Goal: Communication & Community: Answer question/provide support

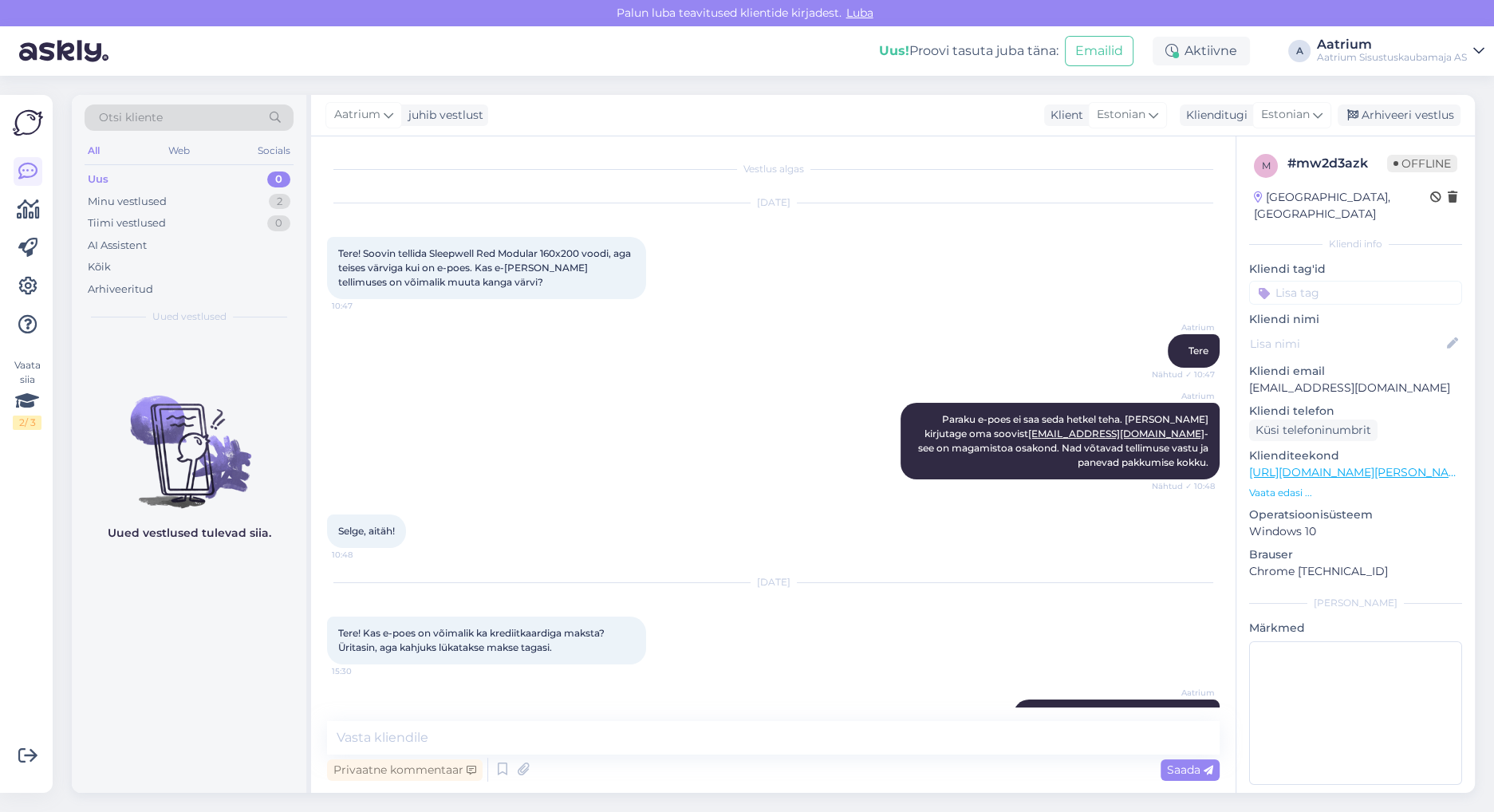
scroll to position [842, 0]
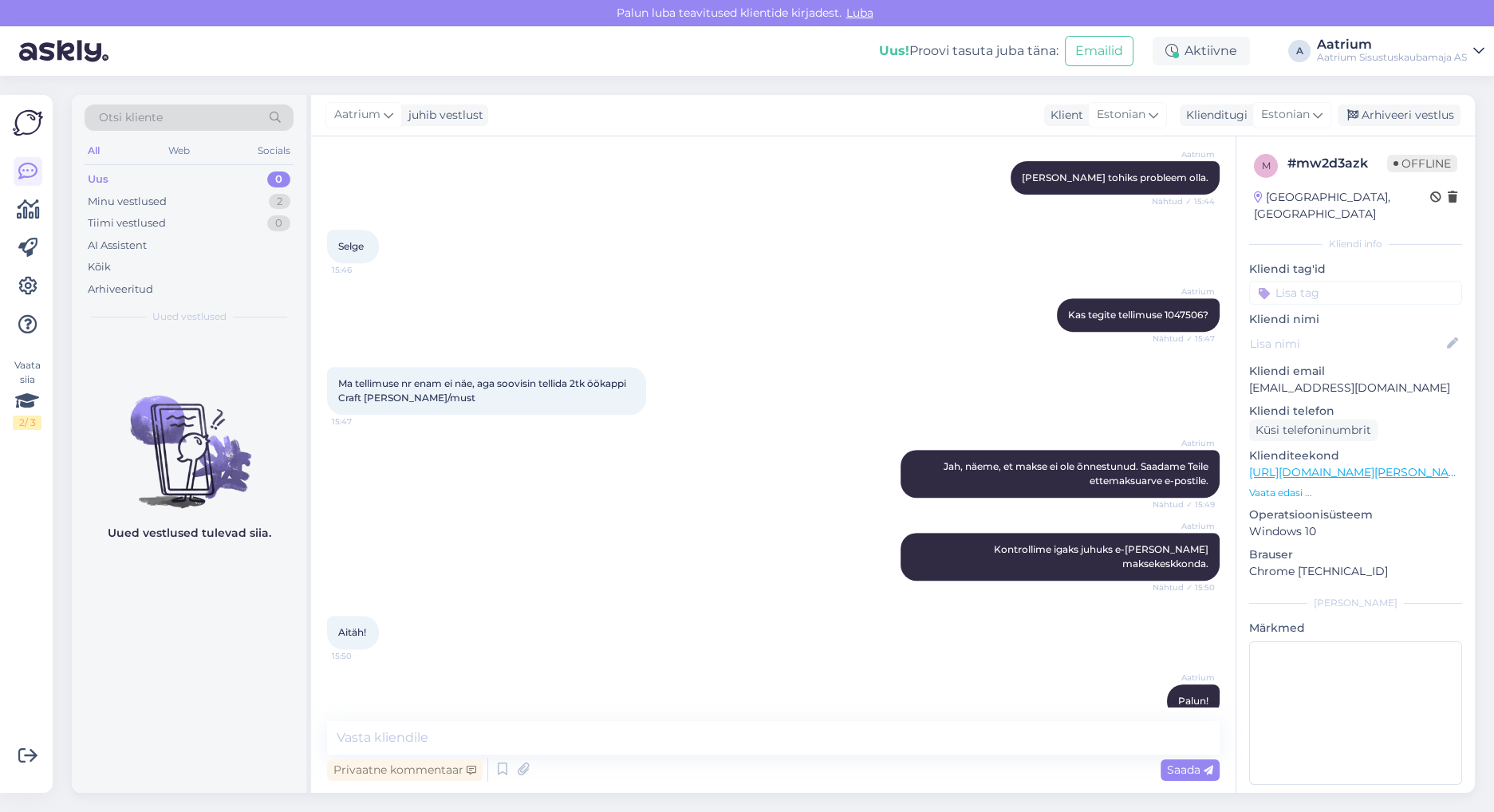
click at [411, 528] on div "Aatrium Kontrollime igaks juhuks e-[PERSON_NAME] maksekeskkonda. Nähtud ✓ 15:50" at bounding box center [773, 556] width 892 height 83
click at [402, 469] on div "Aatrium Jah, näeme, et makse ei ole õnnestunud. Saadame Teile ettemaksuarve e-p…" at bounding box center [773, 474] width 892 height 83
click at [112, 199] on div "Minu vestlused" at bounding box center [127, 201] width 79 height 16
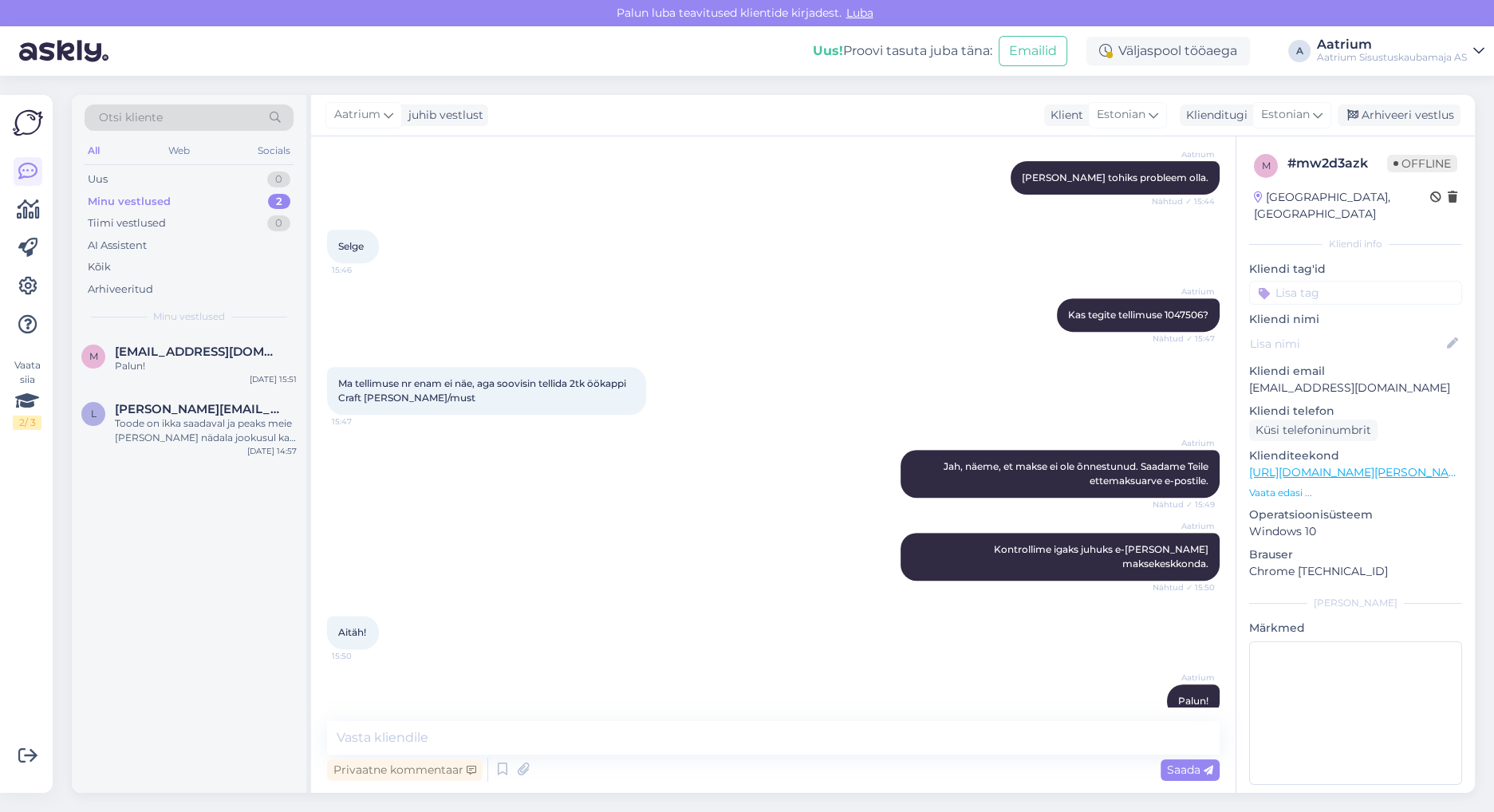
click at [113, 200] on div "Minu vestlused" at bounding box center [129, 201] width 83 height 16
click at [1401, 110] on div "Arhiveeri vestlus" at bounding box center [1398, 115] width 123 height 22
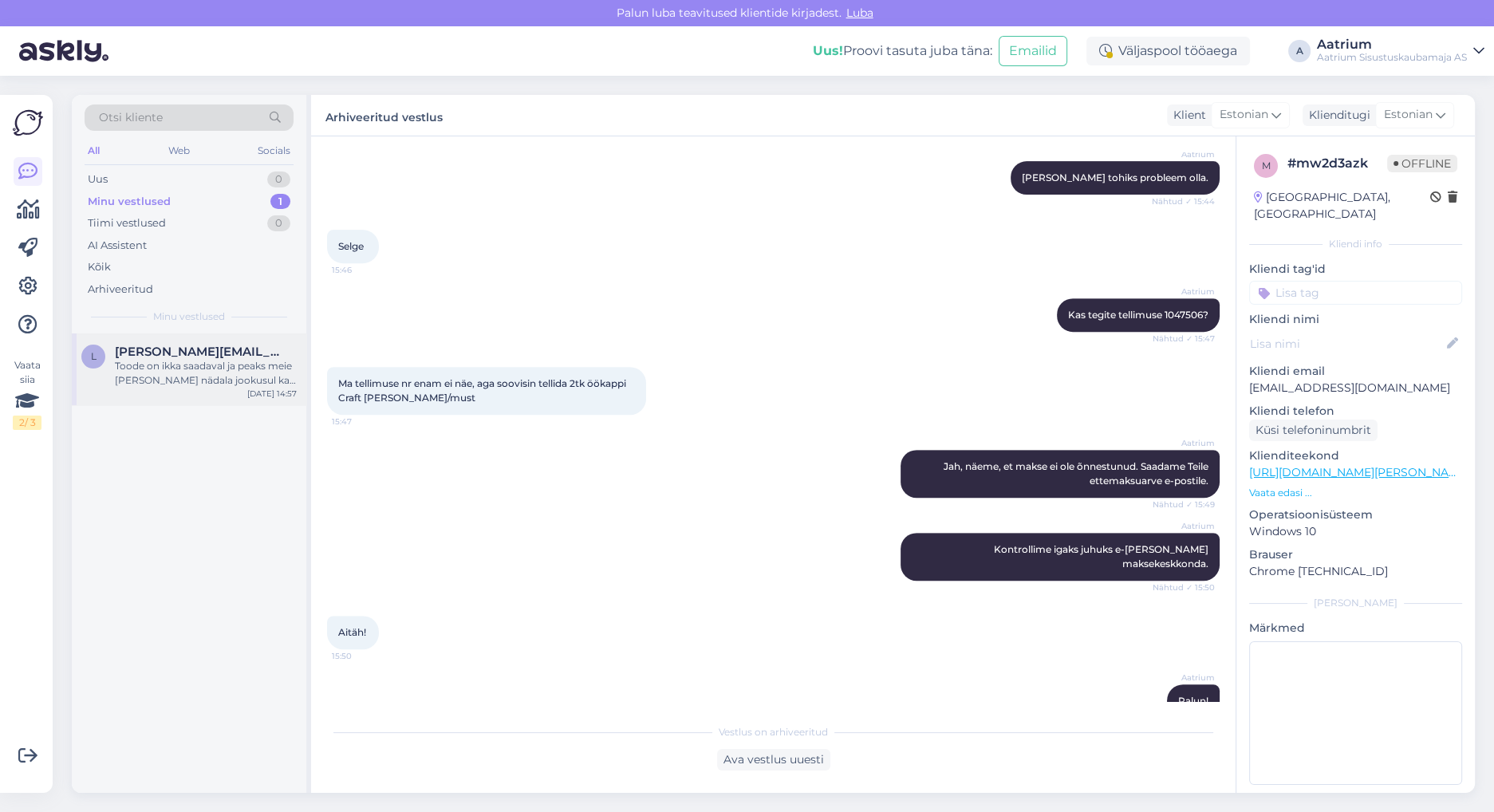
click at [147, 358] on div "Toode on ikka saadaval ja peaks meie [PERSON_NAME] nädala jookusul ka saabuma." at bounding box center [206, 372] width 181 height 29
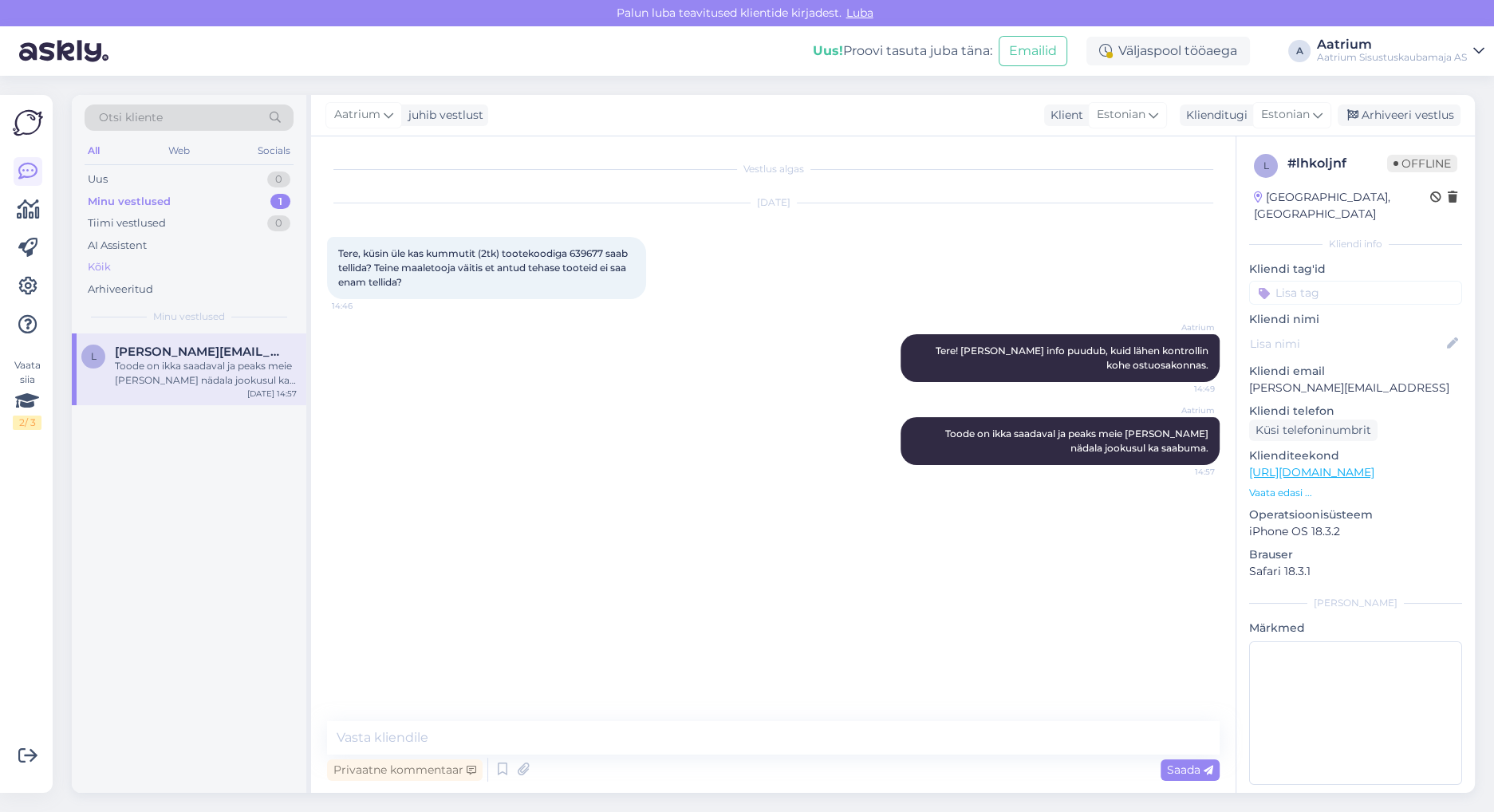
click at [97, 265] on div "Kõik" at bounding box center [99, 267] width 24 height 16
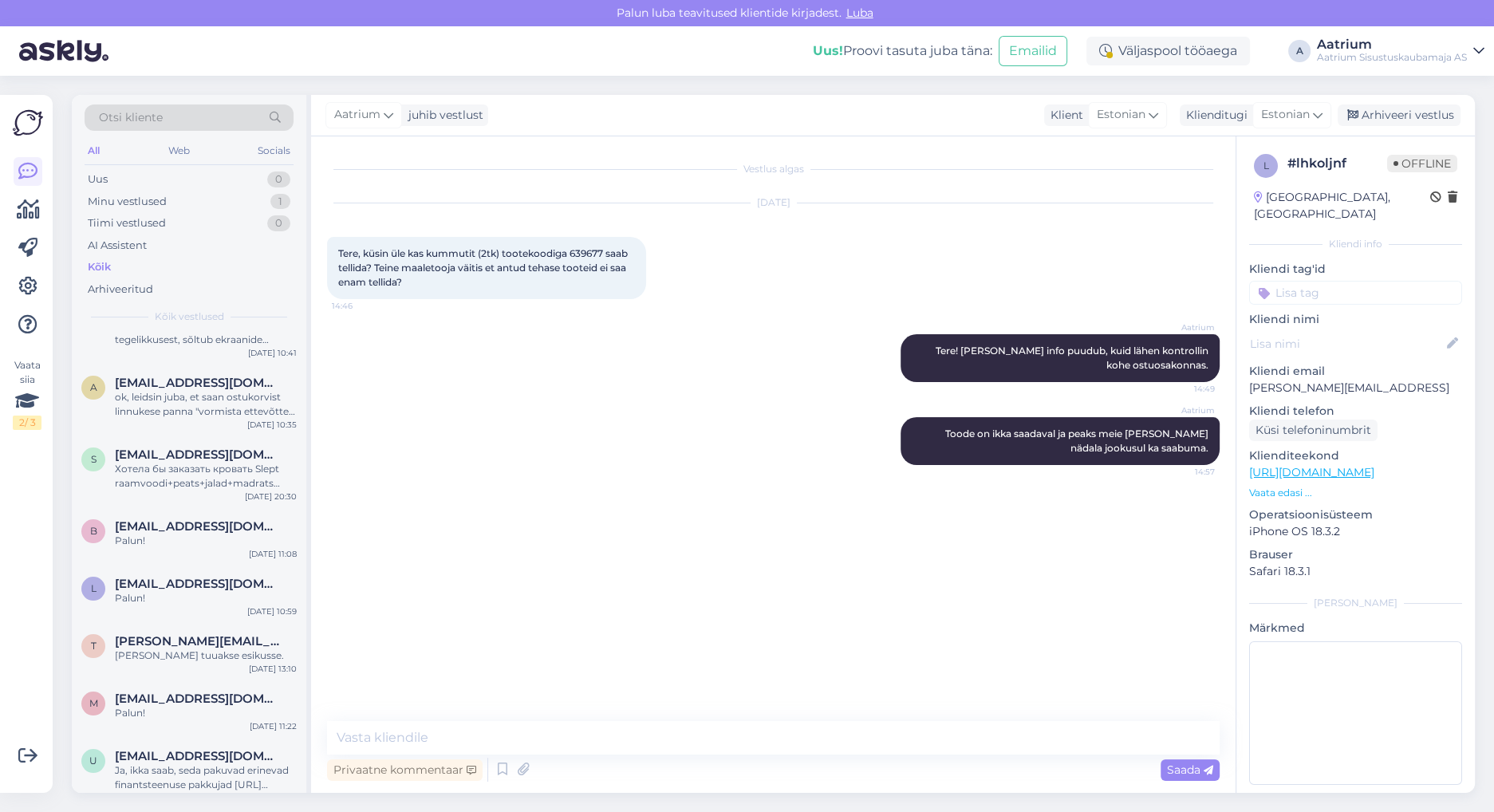
scroll to position [425, 0]
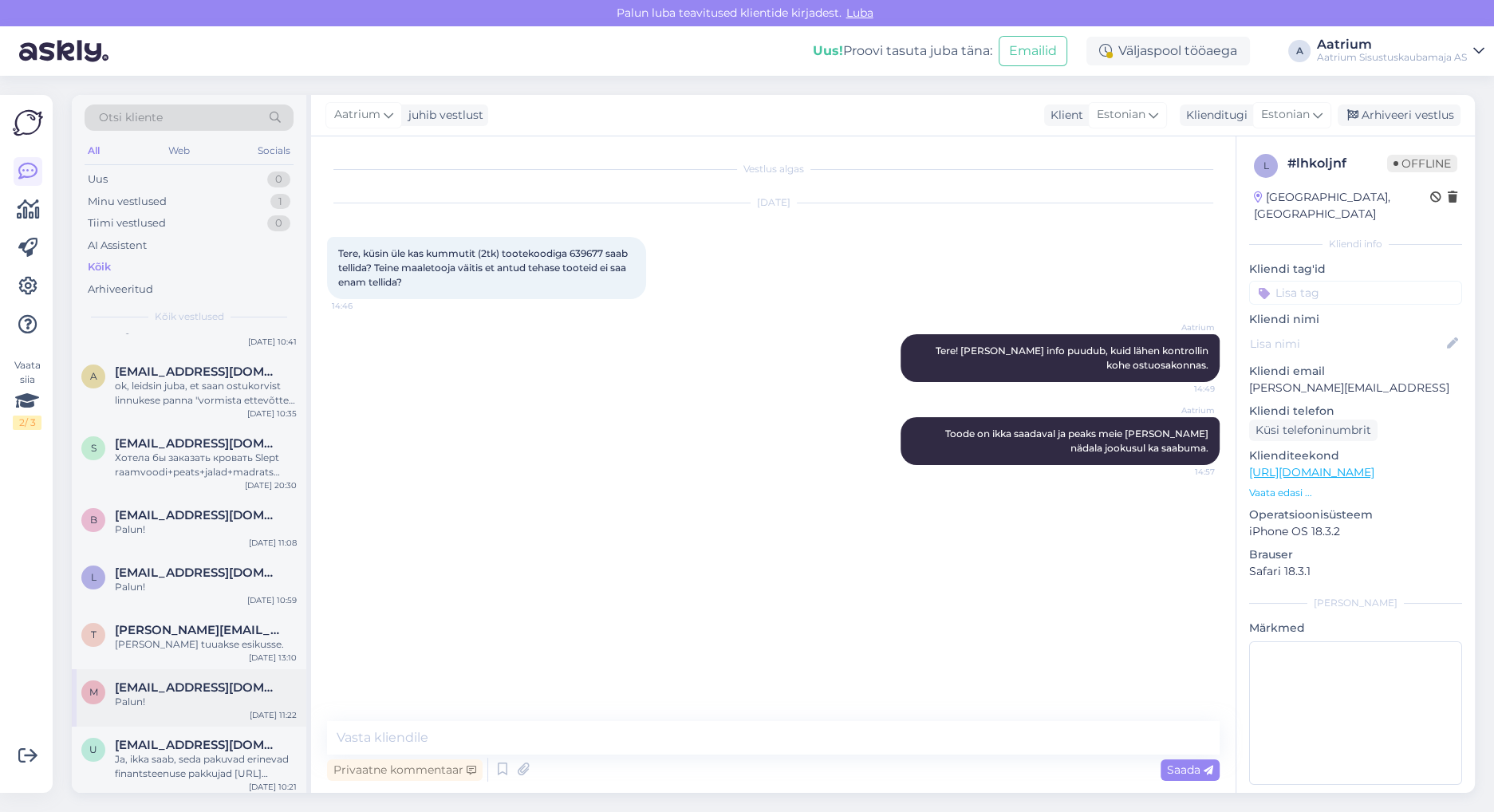
click at [224, 699] on div "Palun!" at bounding box center [206, 701] width 181 height 14
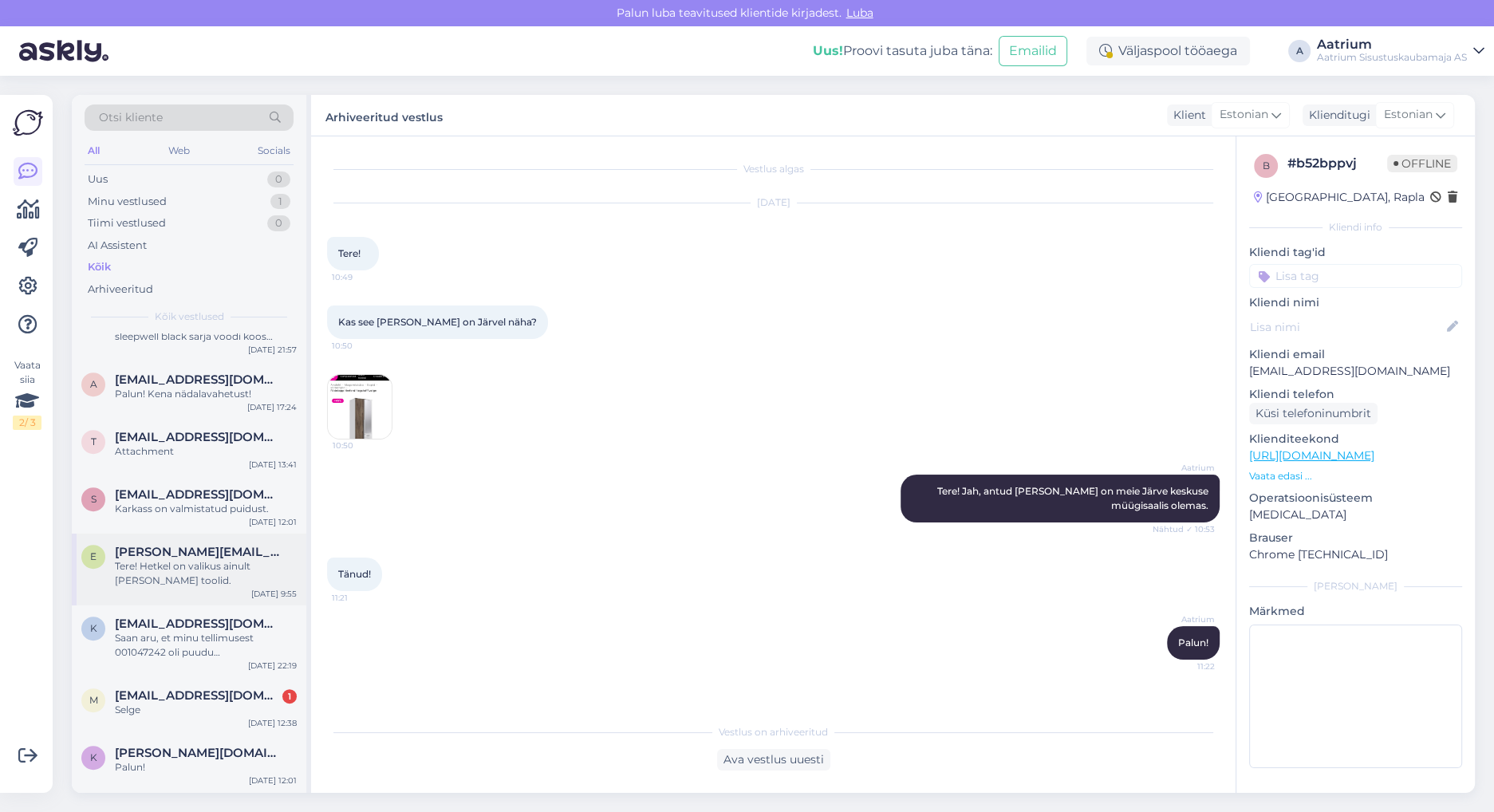
scroll to position [1276, 0]
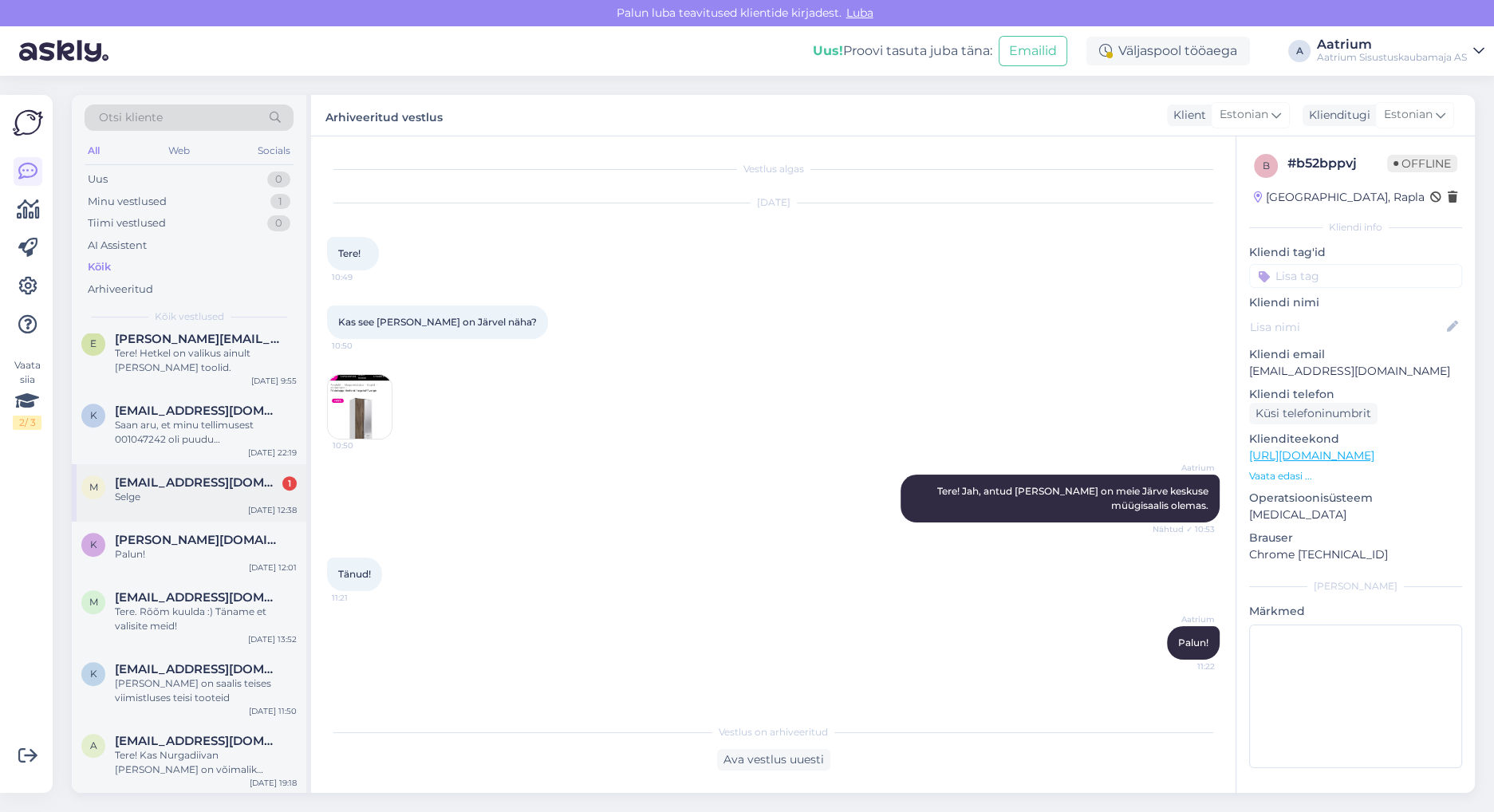
click at [181, 495] on div "Selge" at bounding box center [206, 496] width 181 height 14
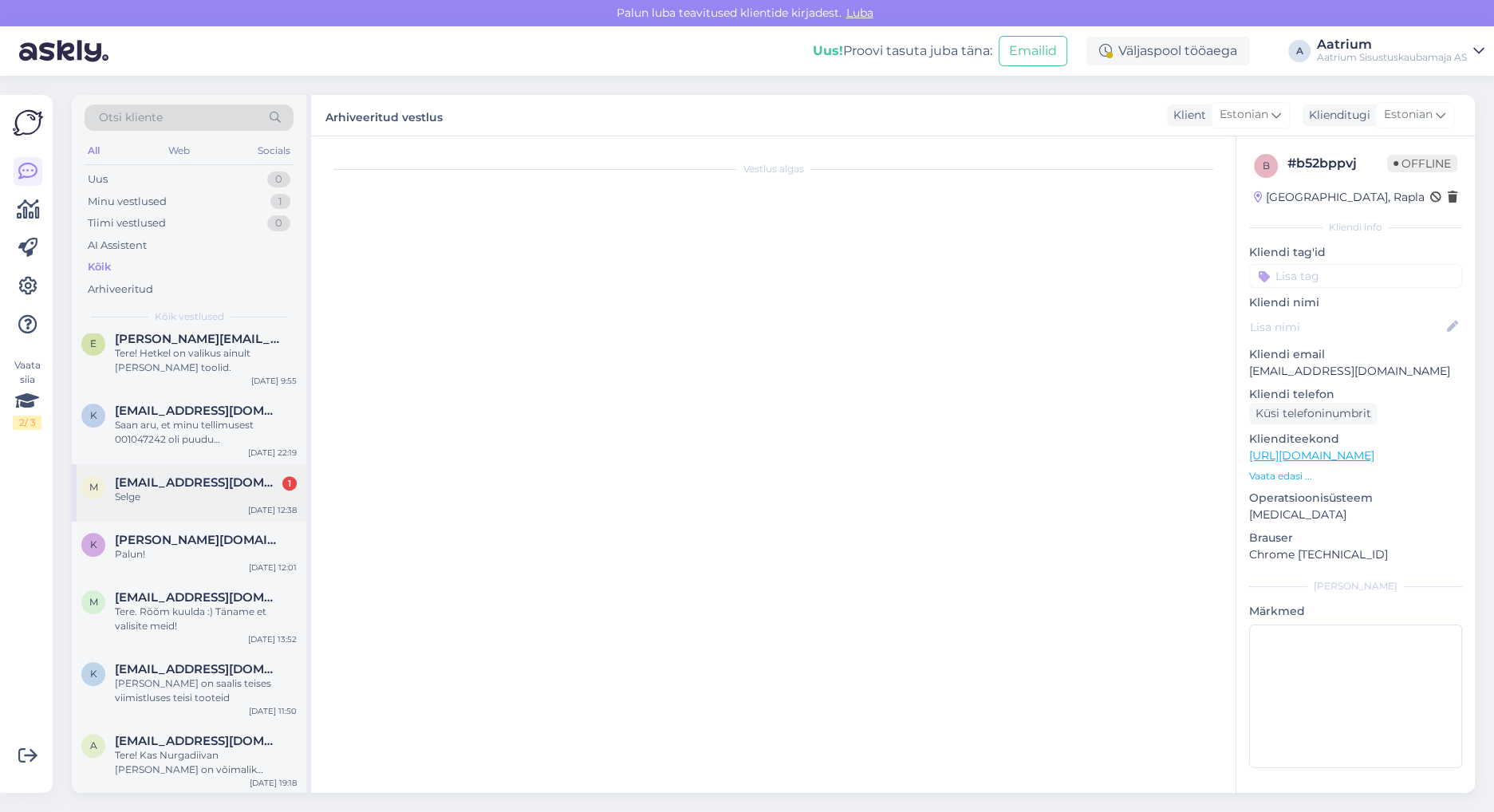
scroll to position [163, 0]
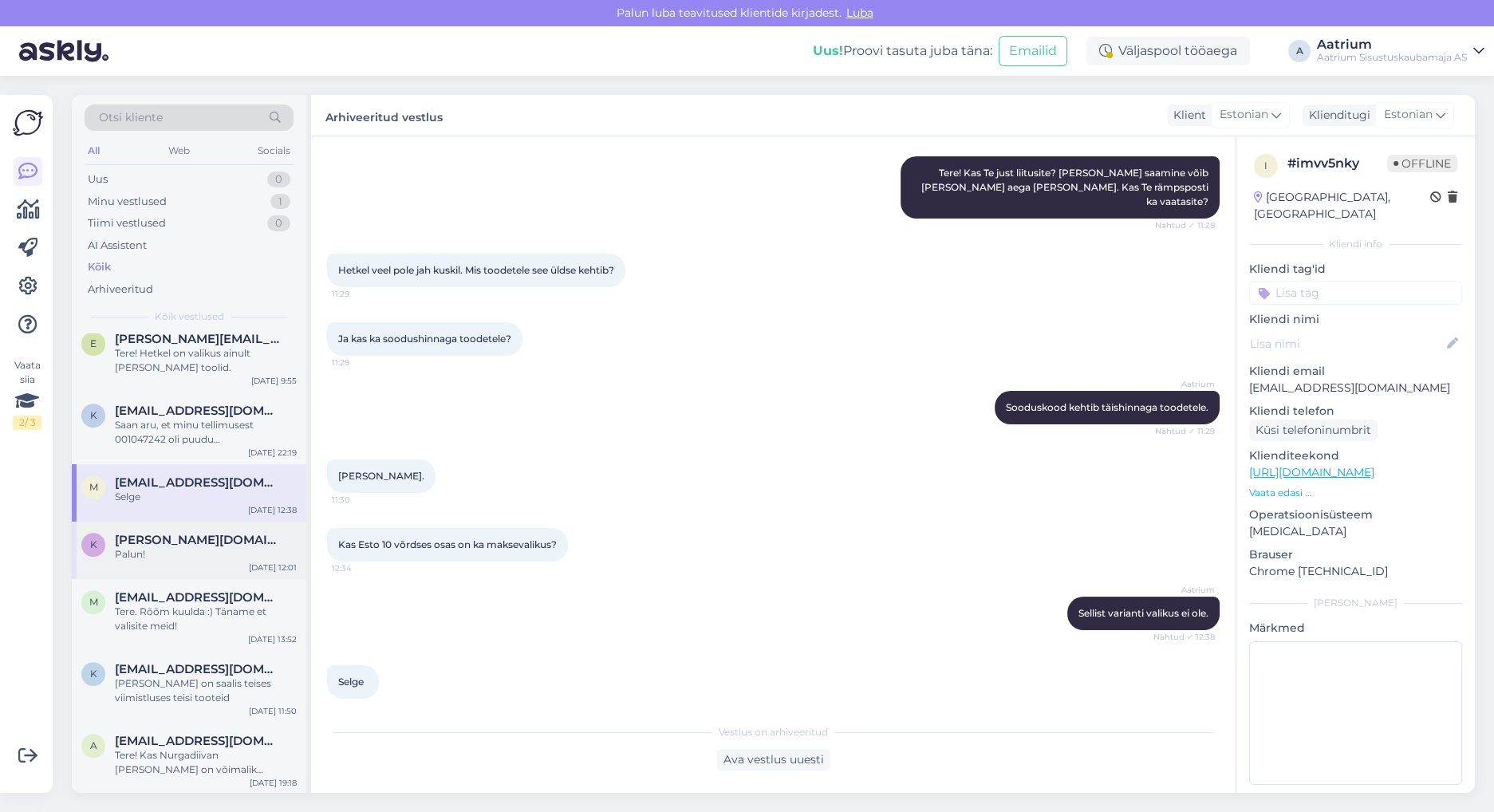
click at [225, 562] on div "K [PERSON_NAME][DOMAIN_NAME][EMAIL_ADDRESS][DOMAIN_NAME] Palun! [DATE] 12:01" at bounding box center [188, 550] width 235 height 58
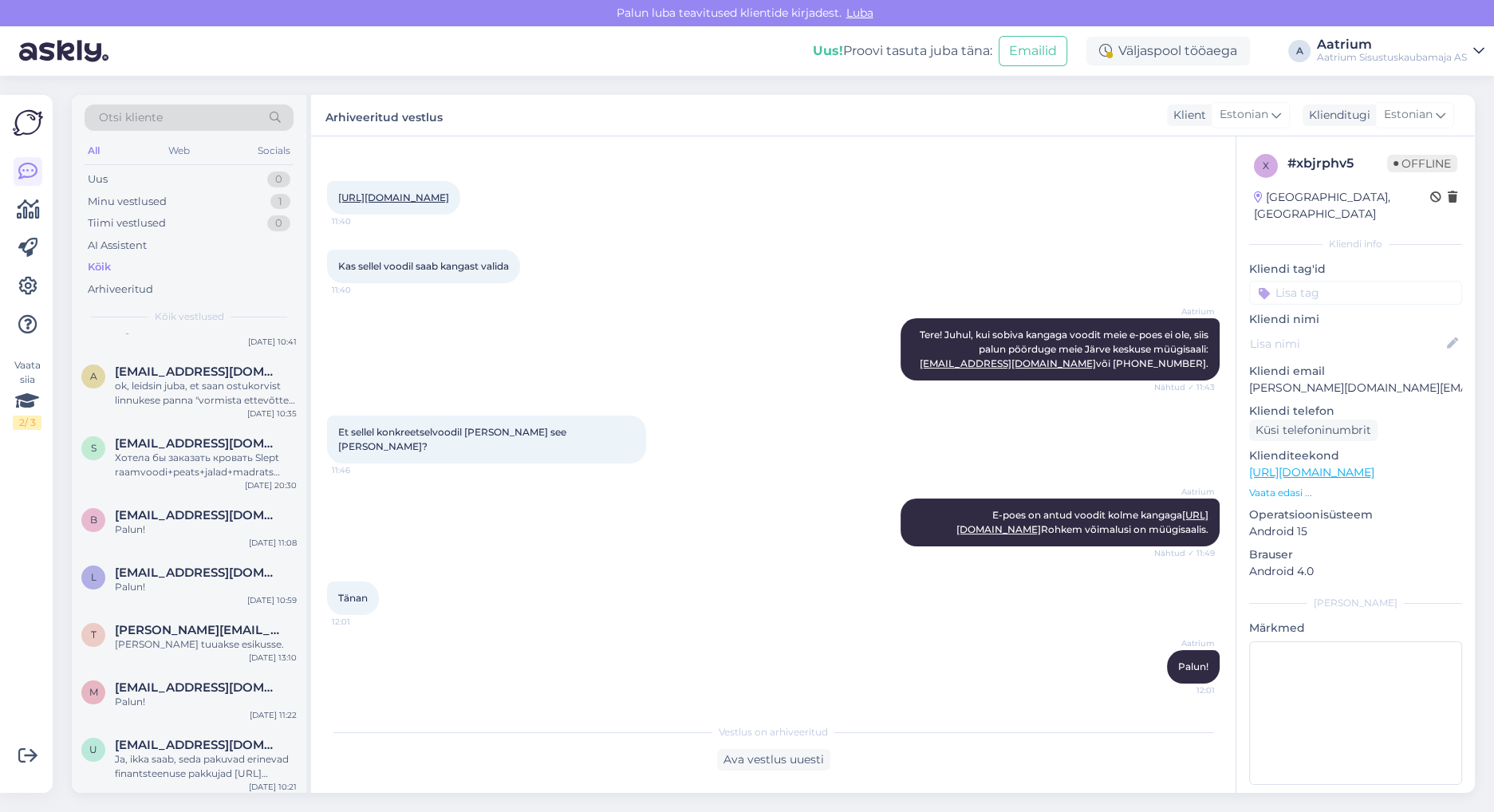
scroll to position [0, 0]
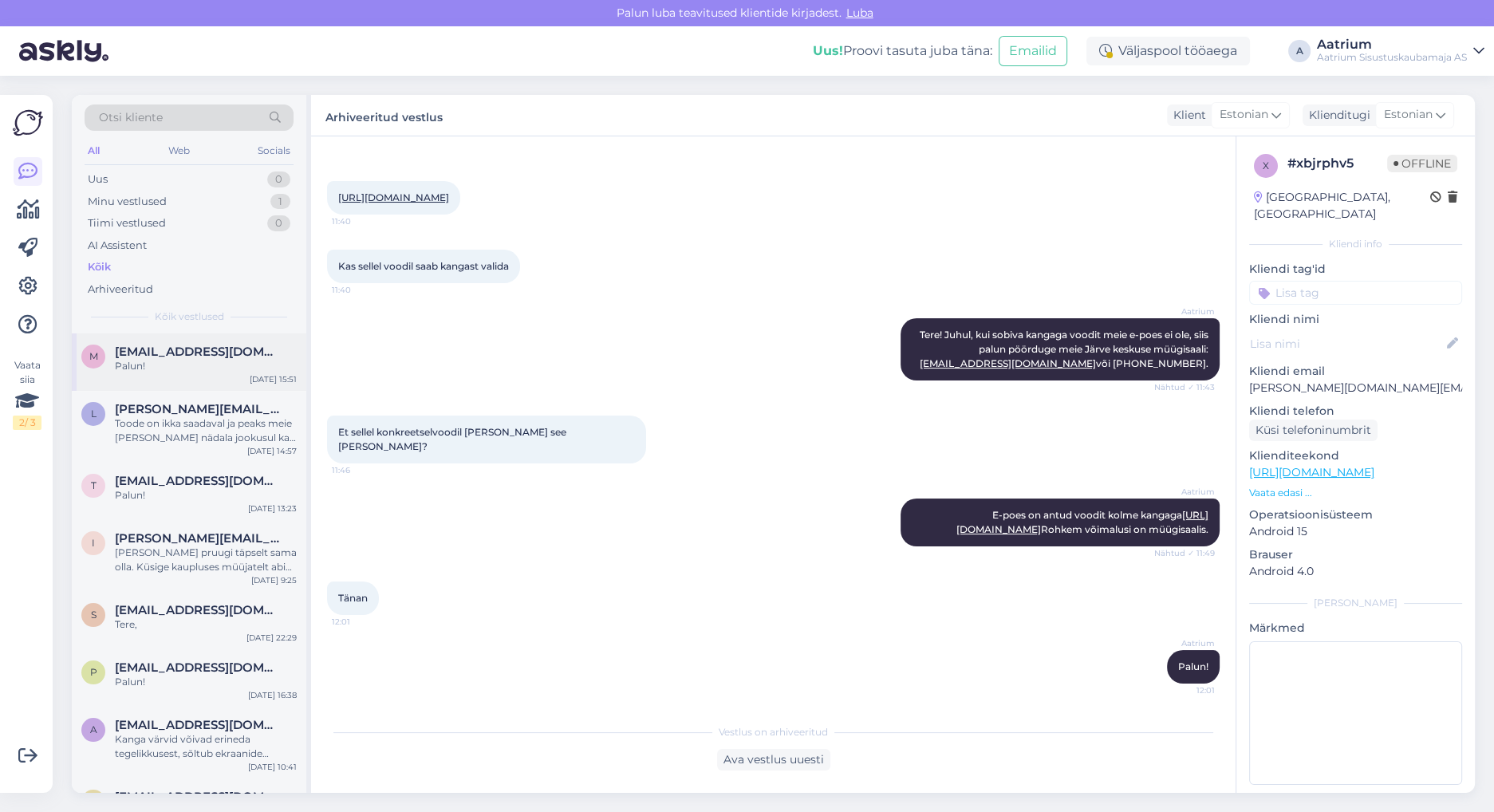
click at [194, 367] on div "Palun!" at bounding box center [206, 365] width 181 height 14
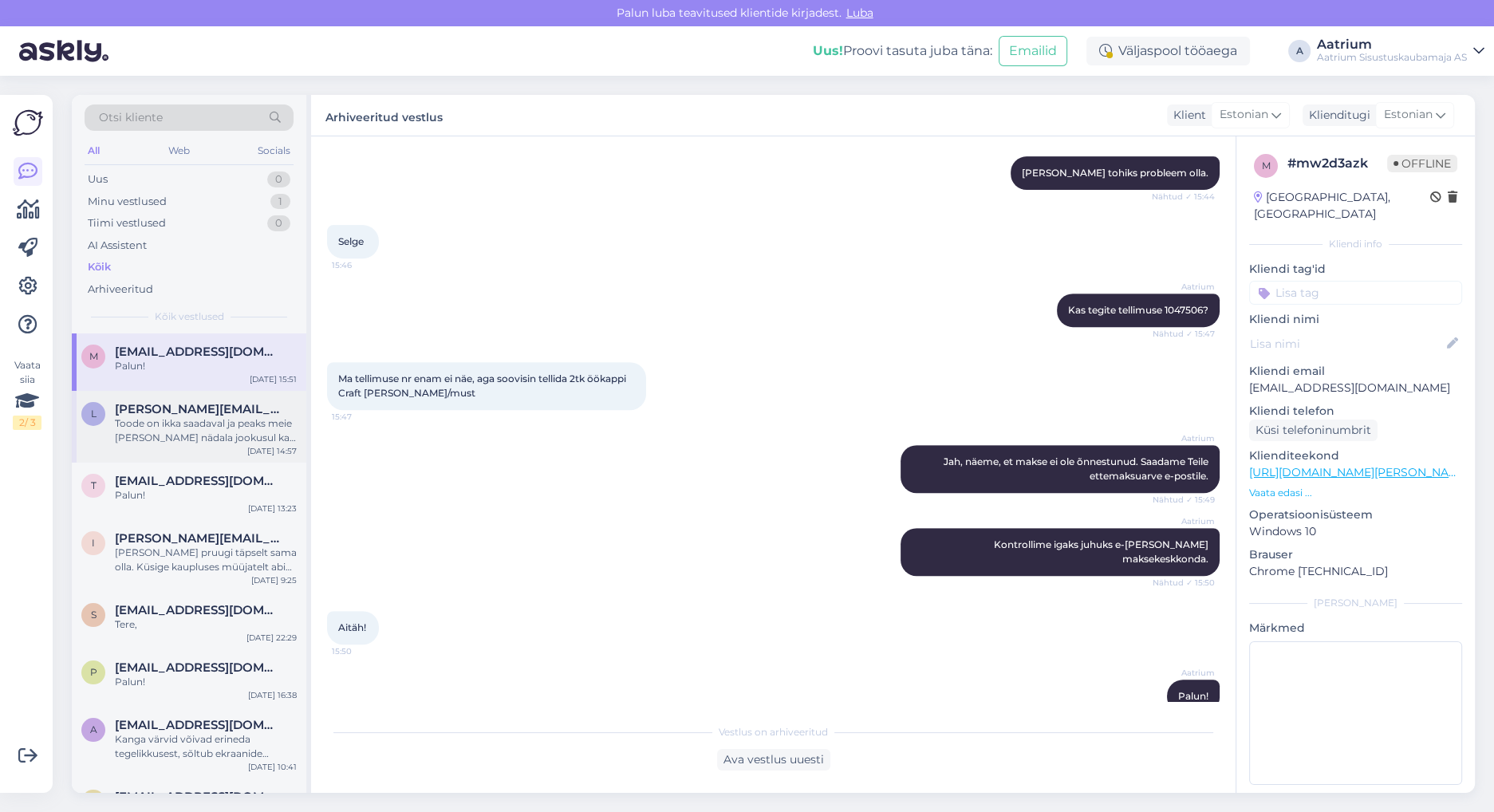
click at [231, 427] on div "Toode on ikka saadaval ja peaks meie [PERSON_NAME] nädala jookusul ka saabuma." at bounding box center [206, 430] width 181 height 29
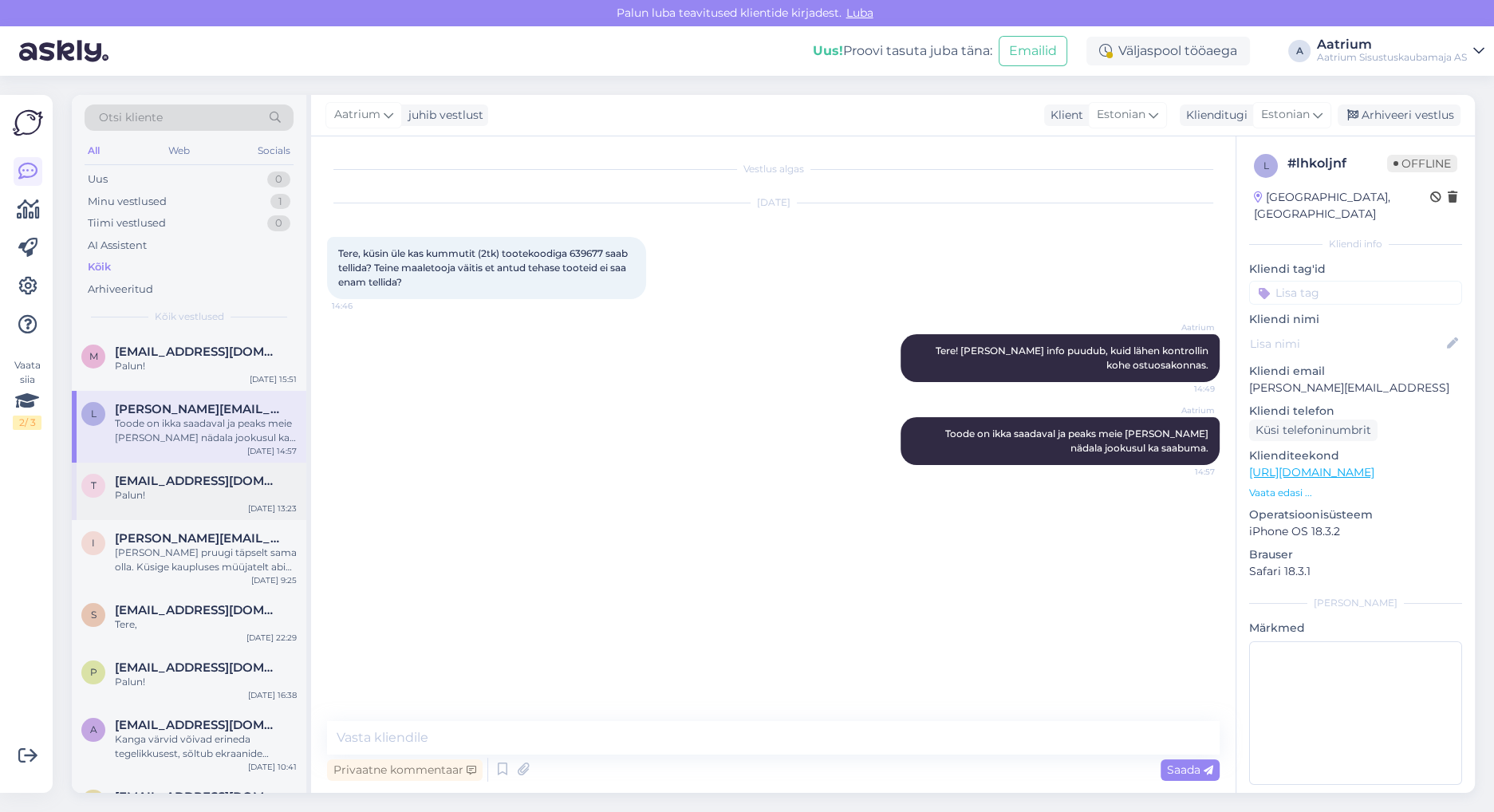
click at [219, 497] on div "Palun!" at bounding box center [206, 495] width 181 height 14
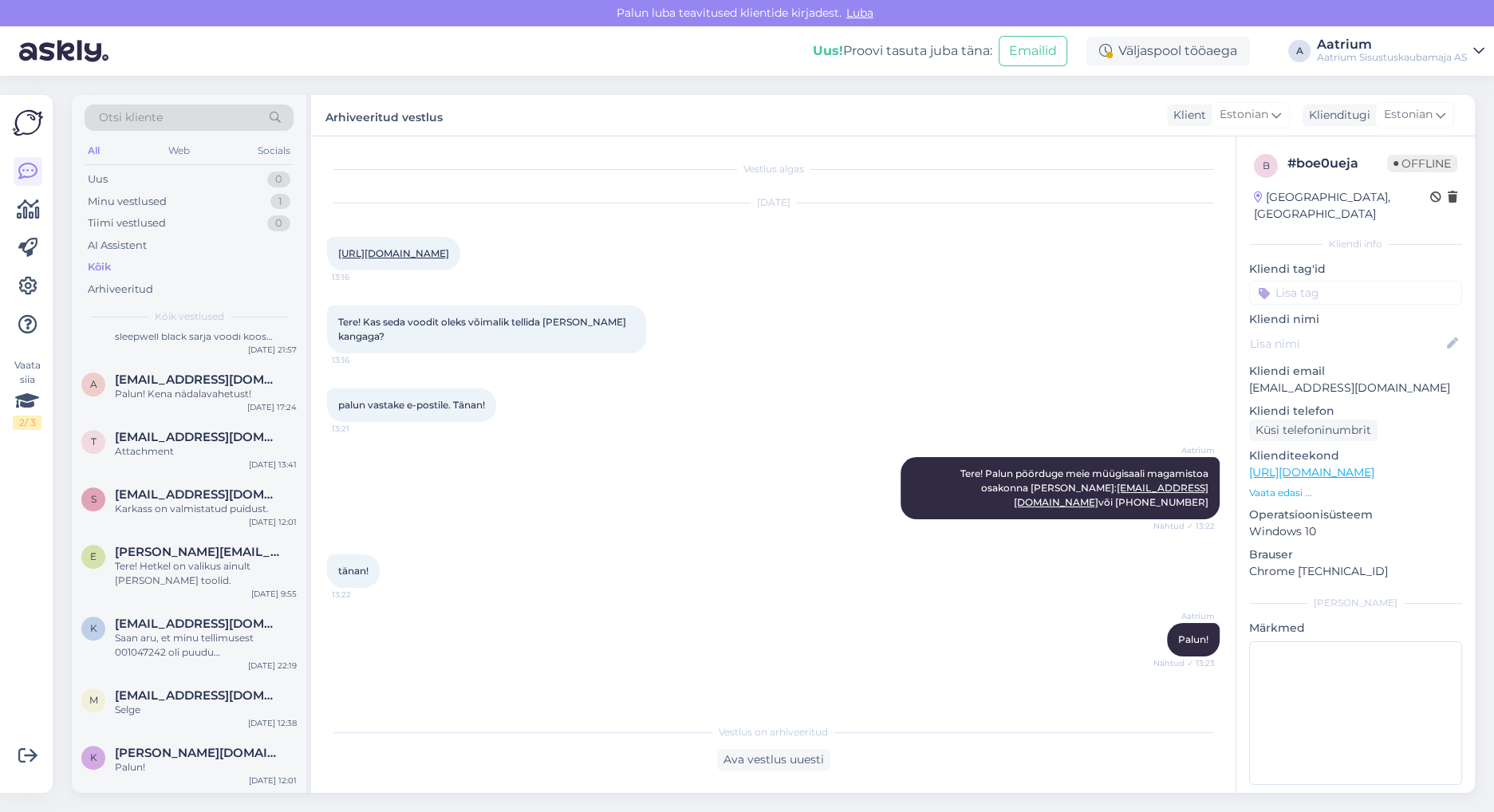
scroll to position [1276, 0]
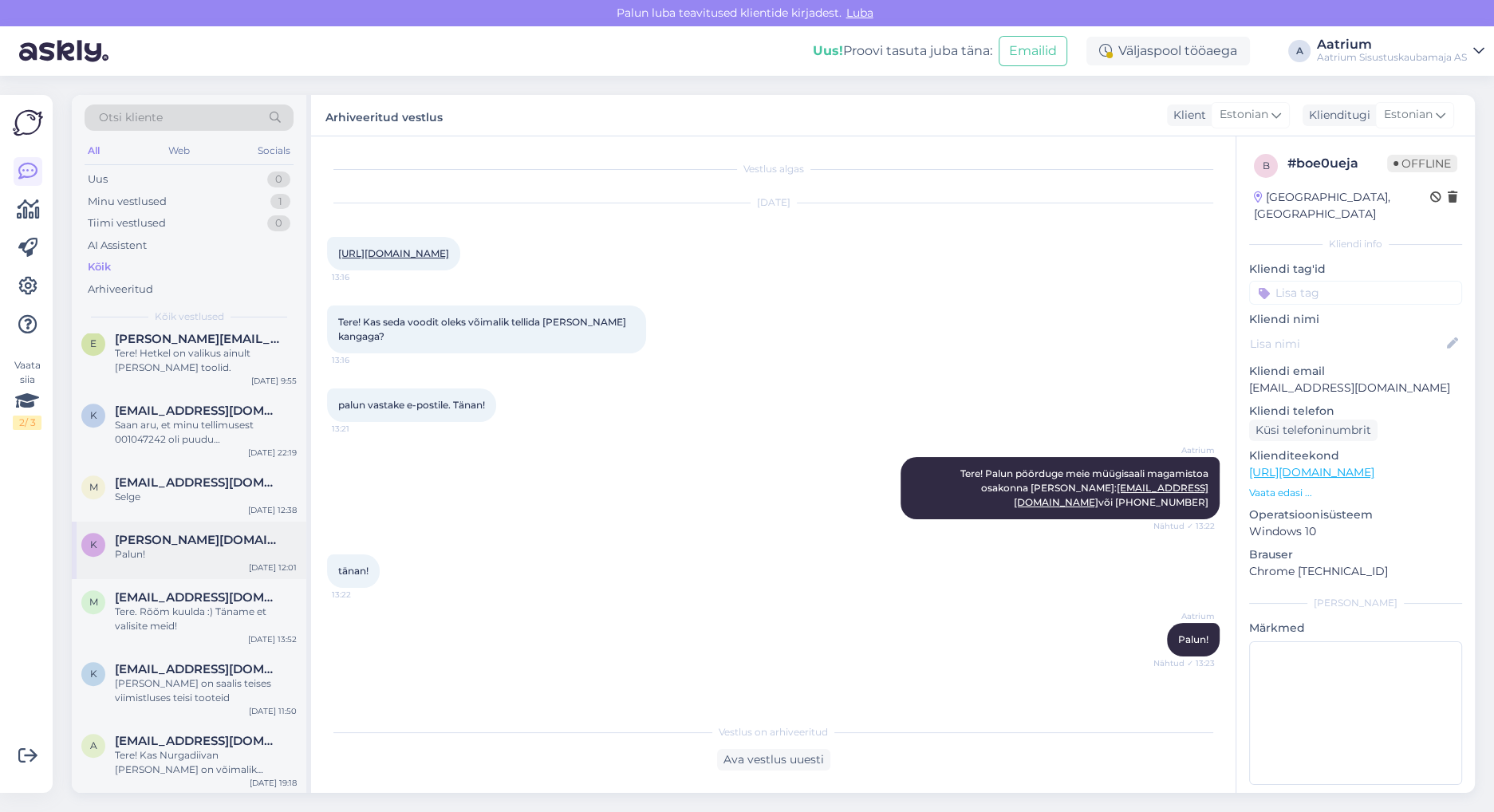
click at [201, 549] on div "Palun!" at bounding box center [206, 554] width 181 height 14
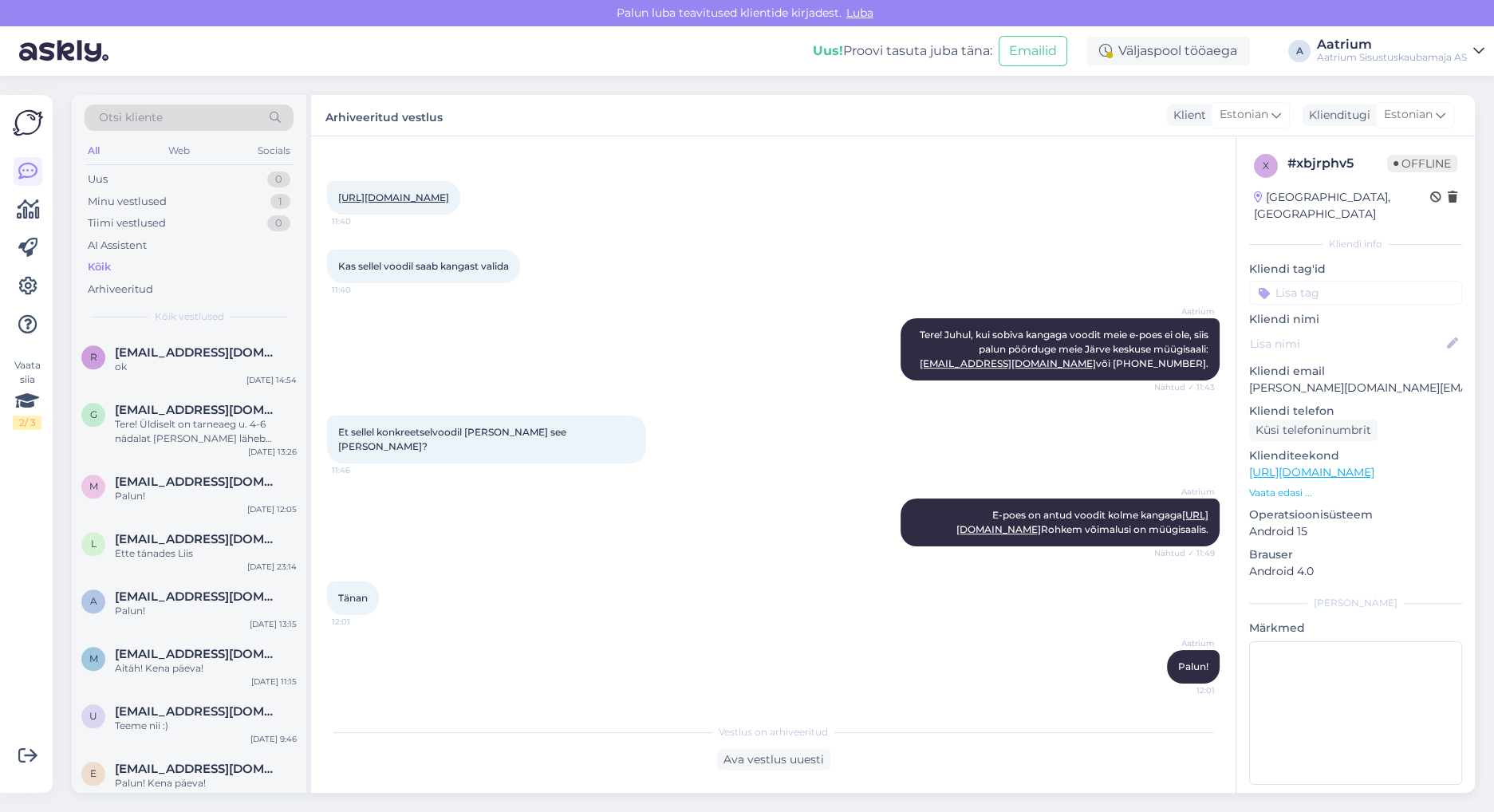
scroll to position [2552, 0]
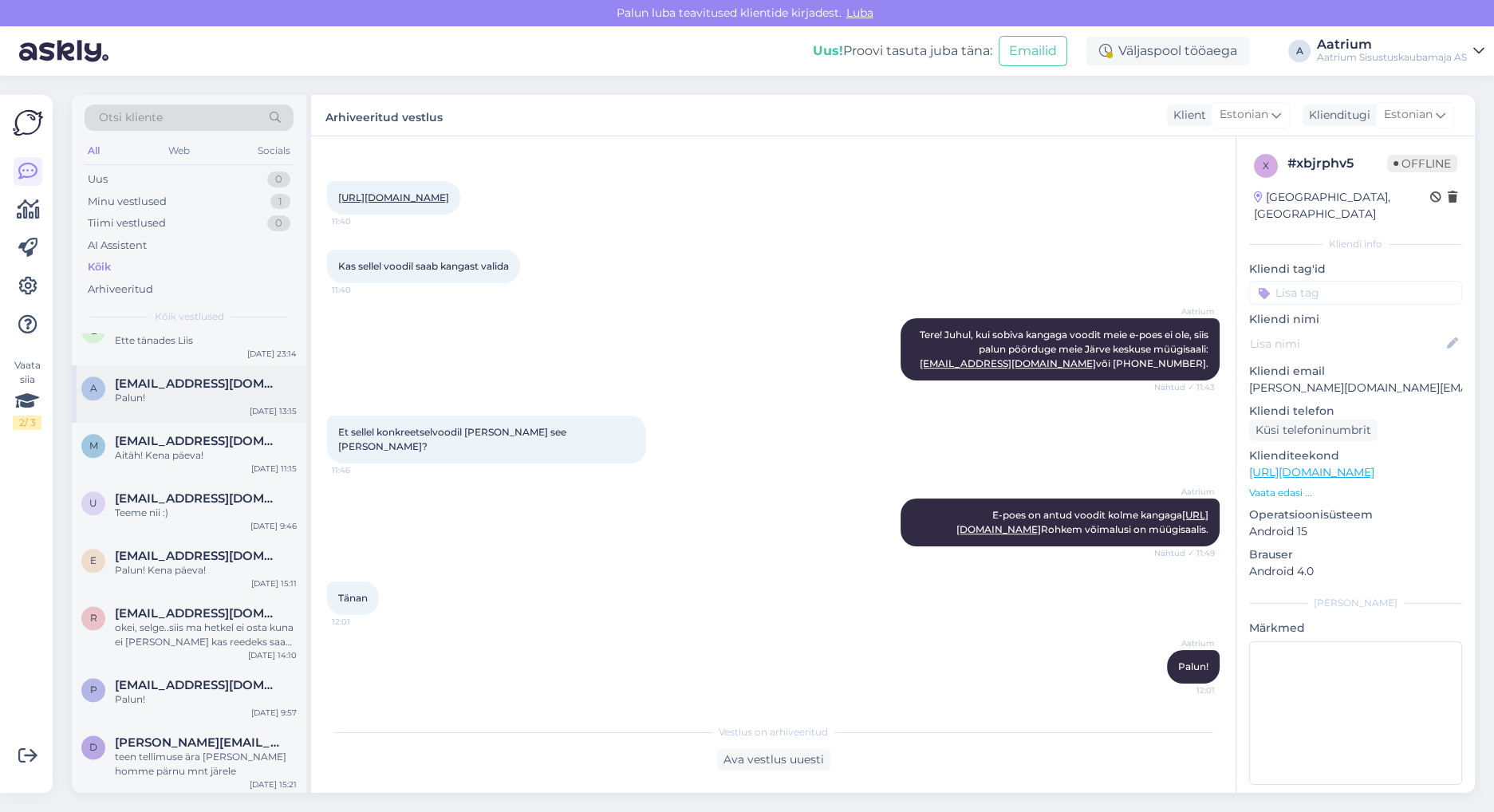
click at [200, 395] on div "Palun!" at bounding box center [206, 398] width 181 height 14
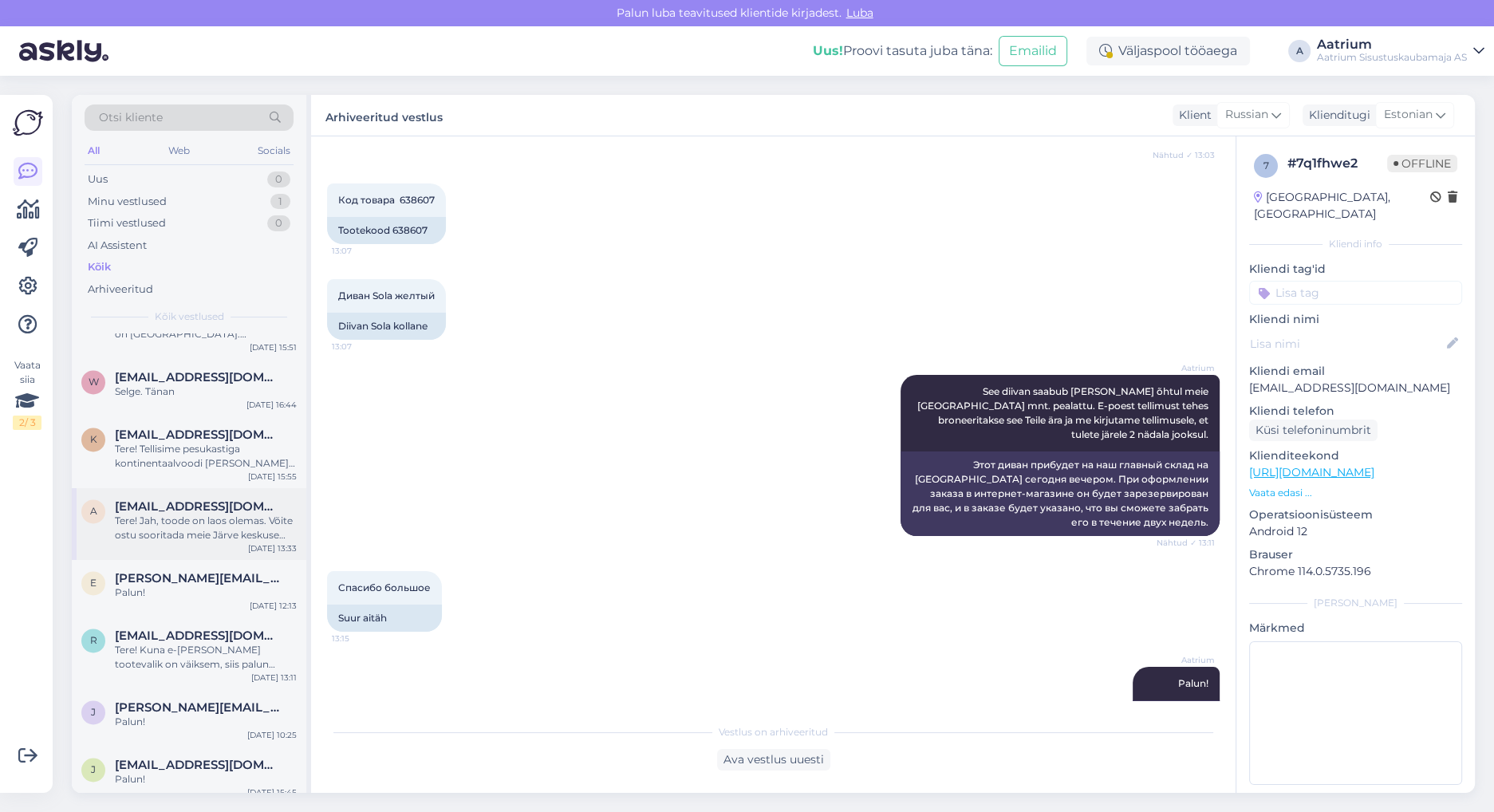
scroll to position [3402, 0]
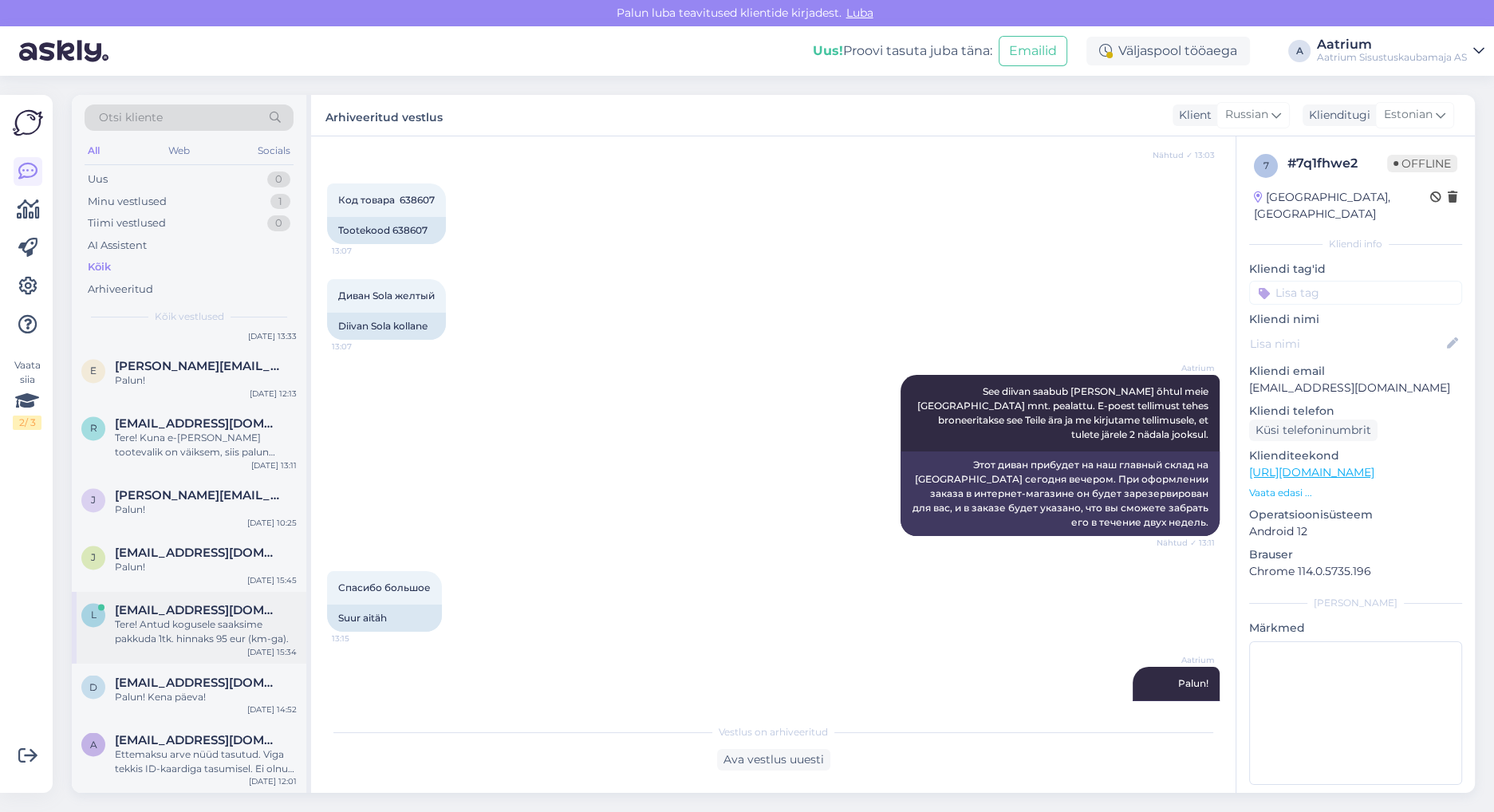
click at [233, 638] on div "Tere! Antud kogusele saaksime pakkuda 1tk. hinnaks 95 eur (km-ga)." at bounding box center [206, 631] width 181 height 29
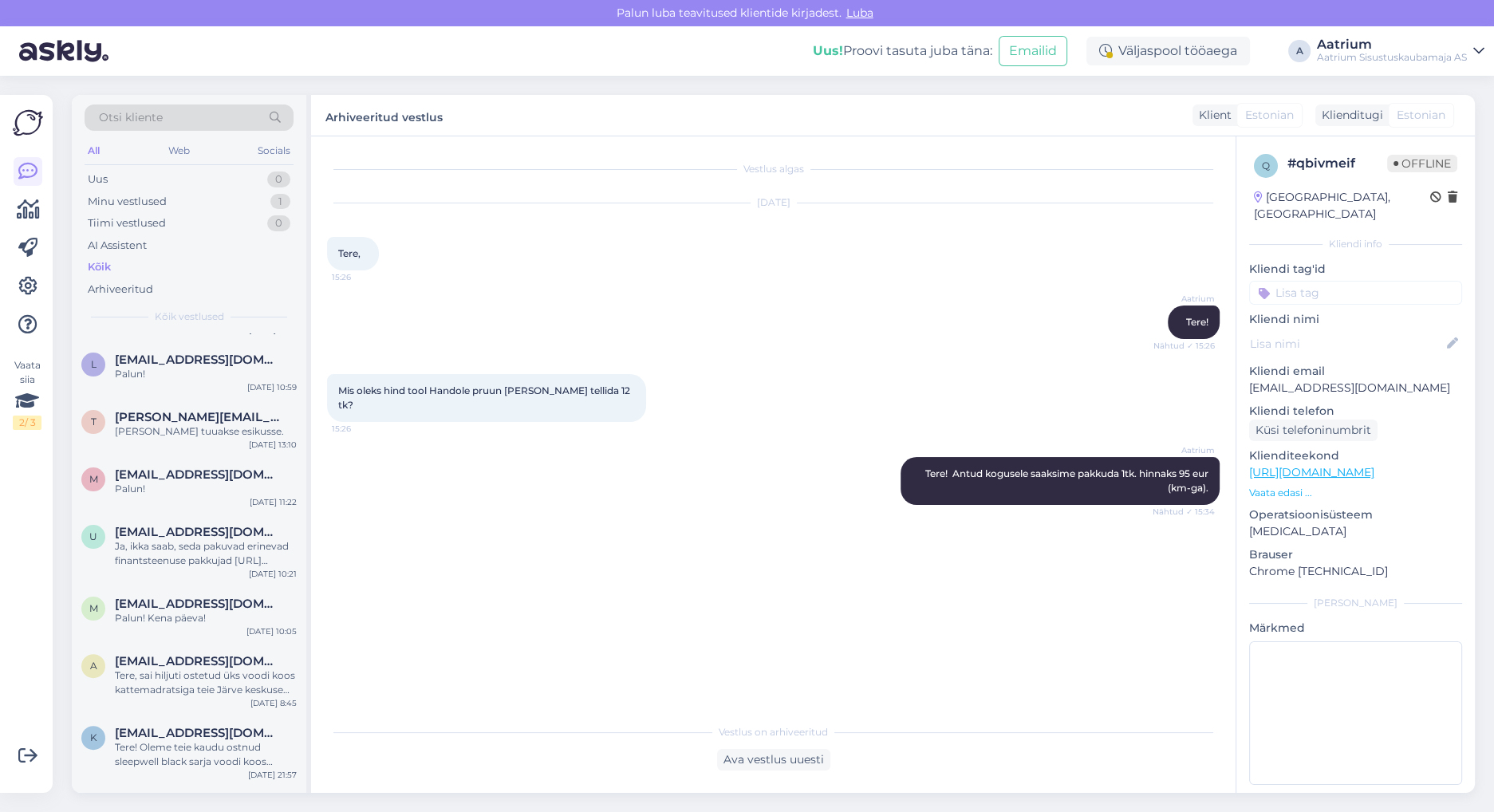
scroll to position [0, 0]
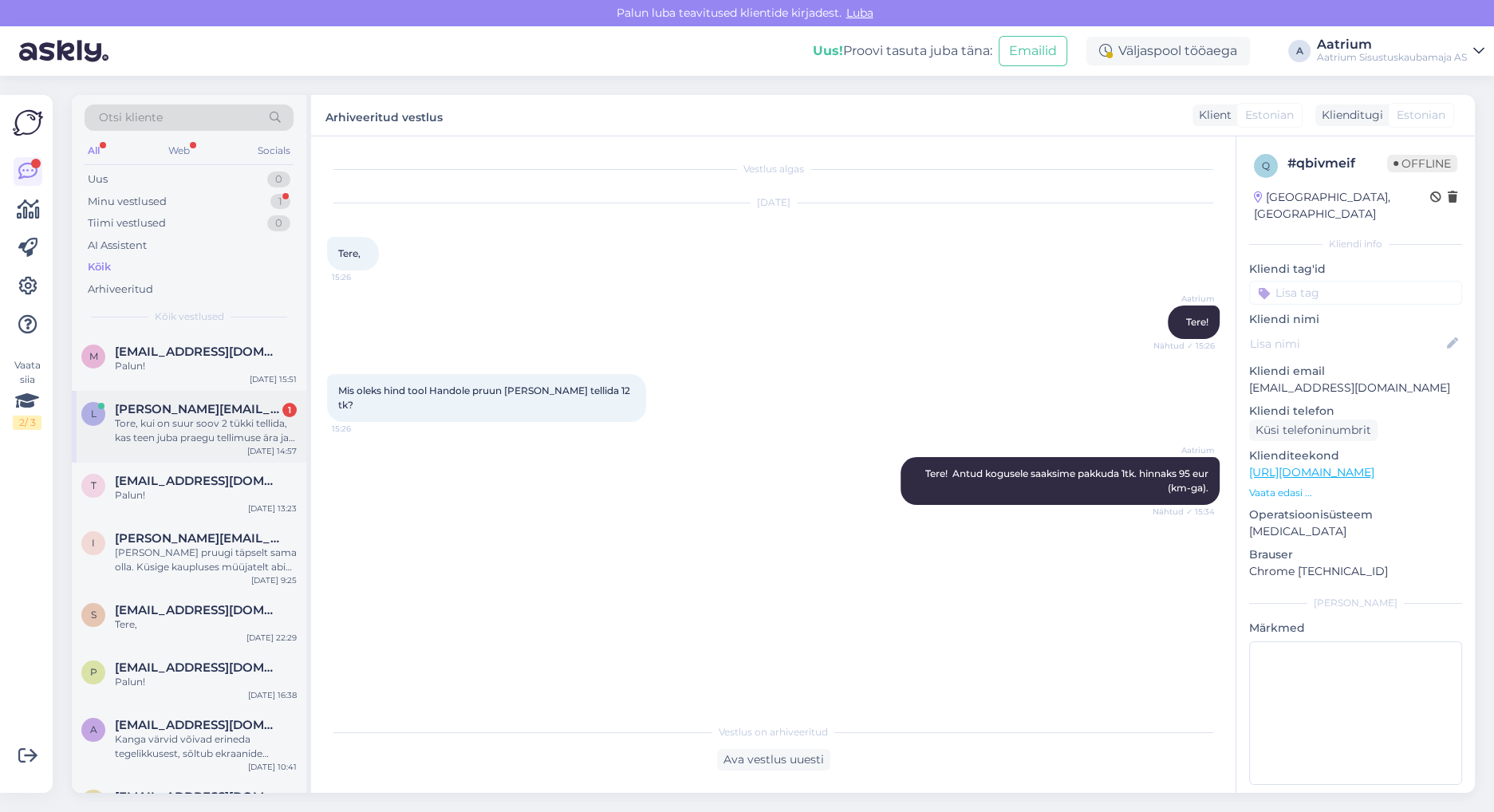
click at [160, 436] on div "Tore, kui on suur soov 2 tükki tellida, kas teen juba praegu tellimuse ära ja s…" at bounding box center [206, 430] width 181 height 29
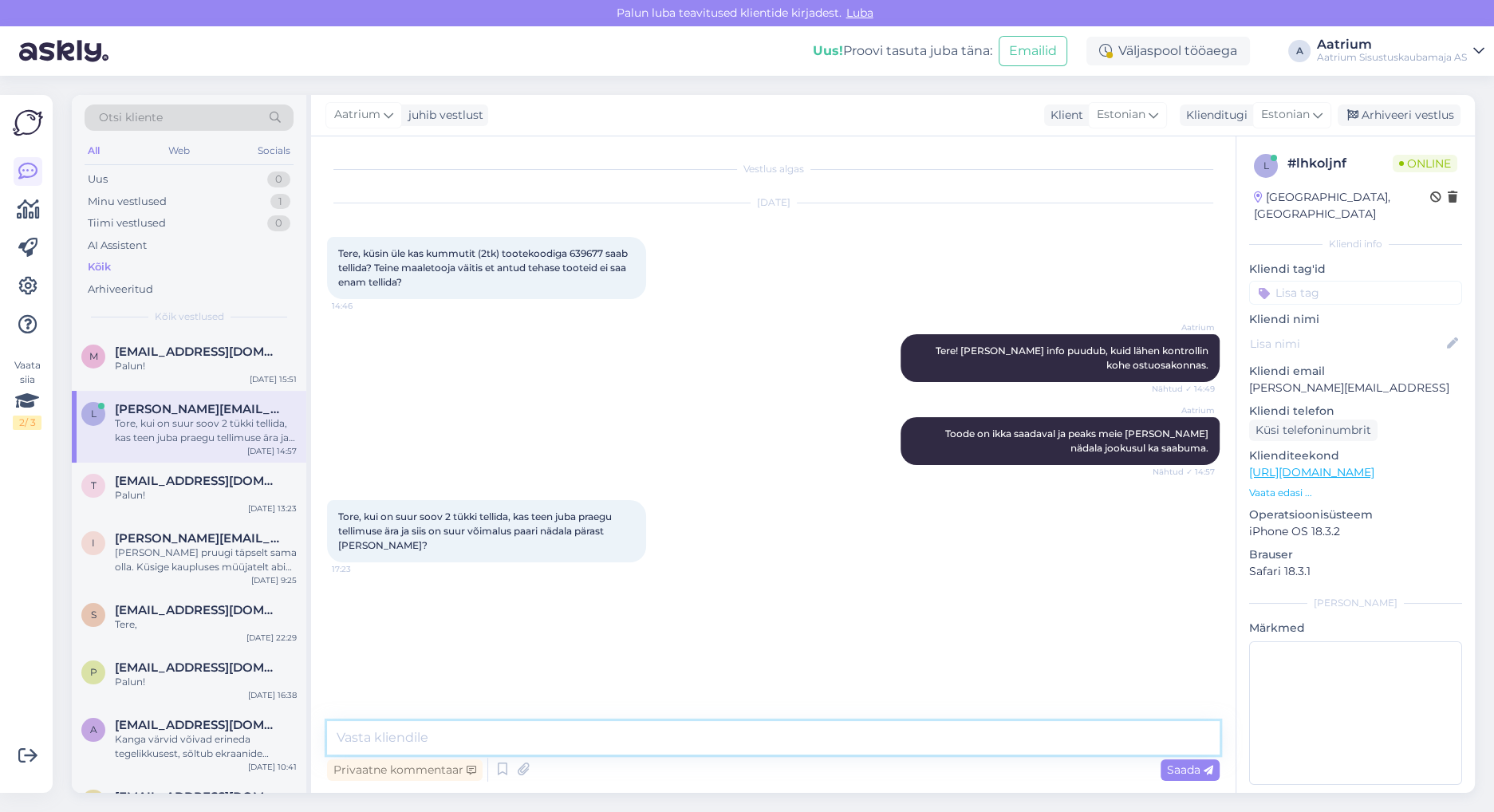
click at [651, 734] on textarea at bounding box center [773, 738] width 892 height 33
click at [348, 737] on textarea "Ja, siis broneeritakse need Teie tellimusele" at bounding box center [773, 738] width 892 height 33
click at [645, 734] on textarea "Jah, siis broneeritakse need Teie tellimusele" at bounding box center [773, 738] width 892 height 33
type textarea "Jah, siis broneeritakse need Teie tellimusele."
click at [1184, 768] on span "Saada" at bounding box center [1190, 769] width 46 height 14
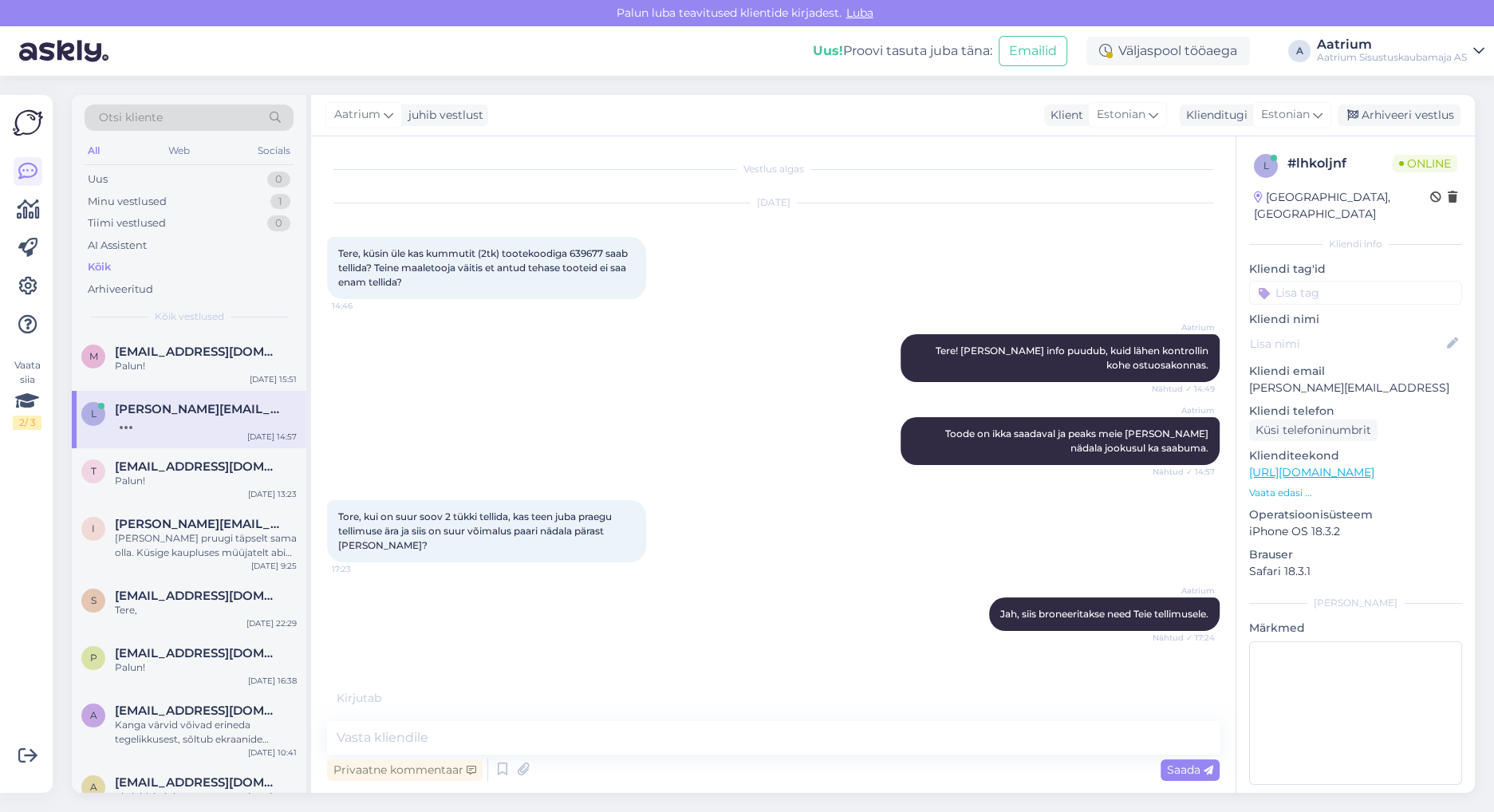
click at [386, 629] on div "Aatrium Jah, siis broneeritakse need Teie tellimusele. Nähtud ✓ 17:24" at bounding box center [773, 614] width 892 height 69
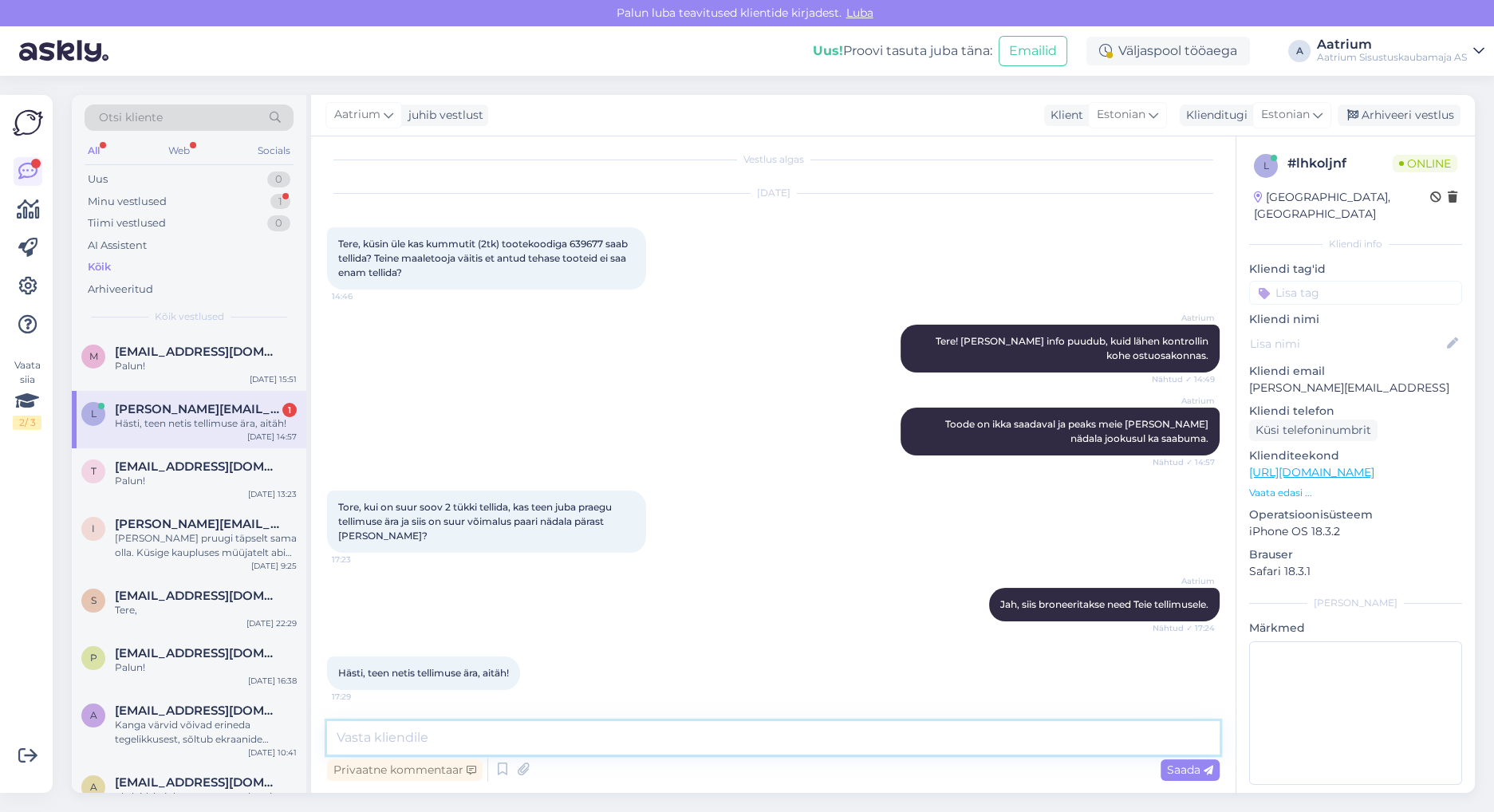
click at [604, 727] on textarea at bounding box center [773, 738] width 892 height 33
type textarea "Palun!"
click at [1187, 769] on span "Saada" at bounding box center [1190, 769] width 46 height 14
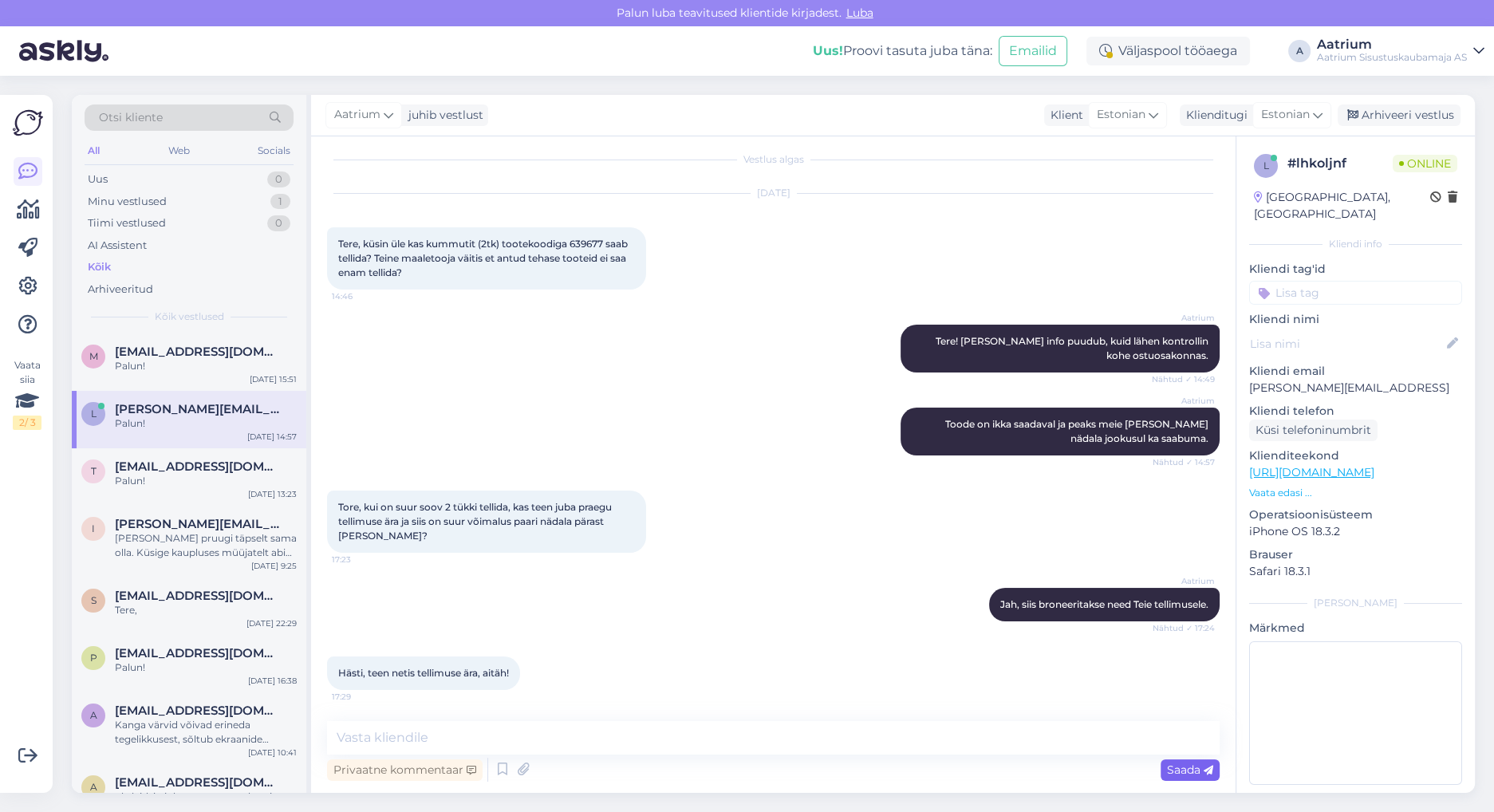
scroll to position [79, 0]
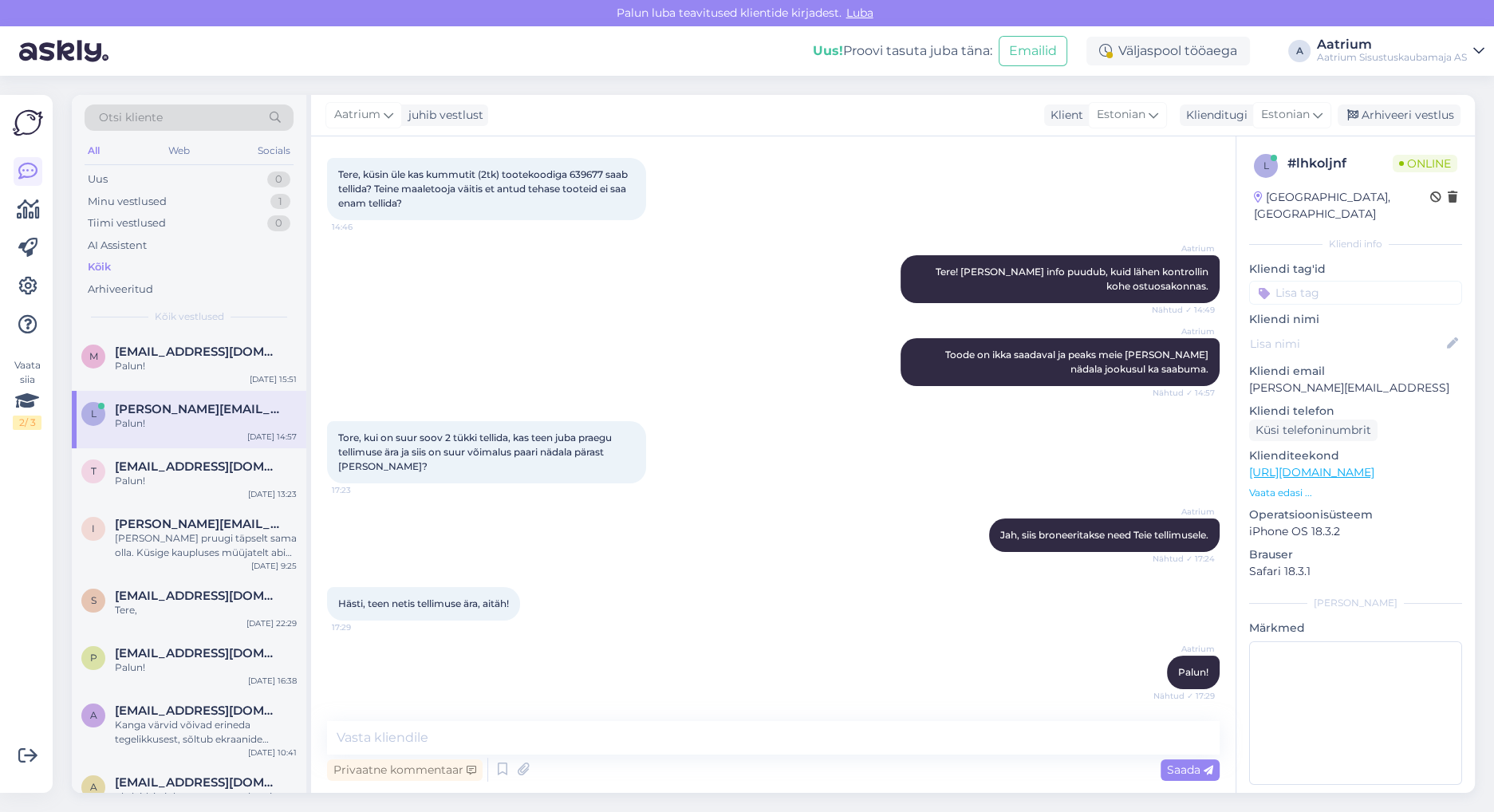
click at [440, 310] on div "Aatrium Tere! [PERSON_NAME] info puudub, kuid lähen kontrollin kohe ostuosakonn…" at bounding box center [773, 278] width 892 height 83
click at [95, 198] on div "Minu vestlused" at bounding box center [127, 201] width 79 height 16
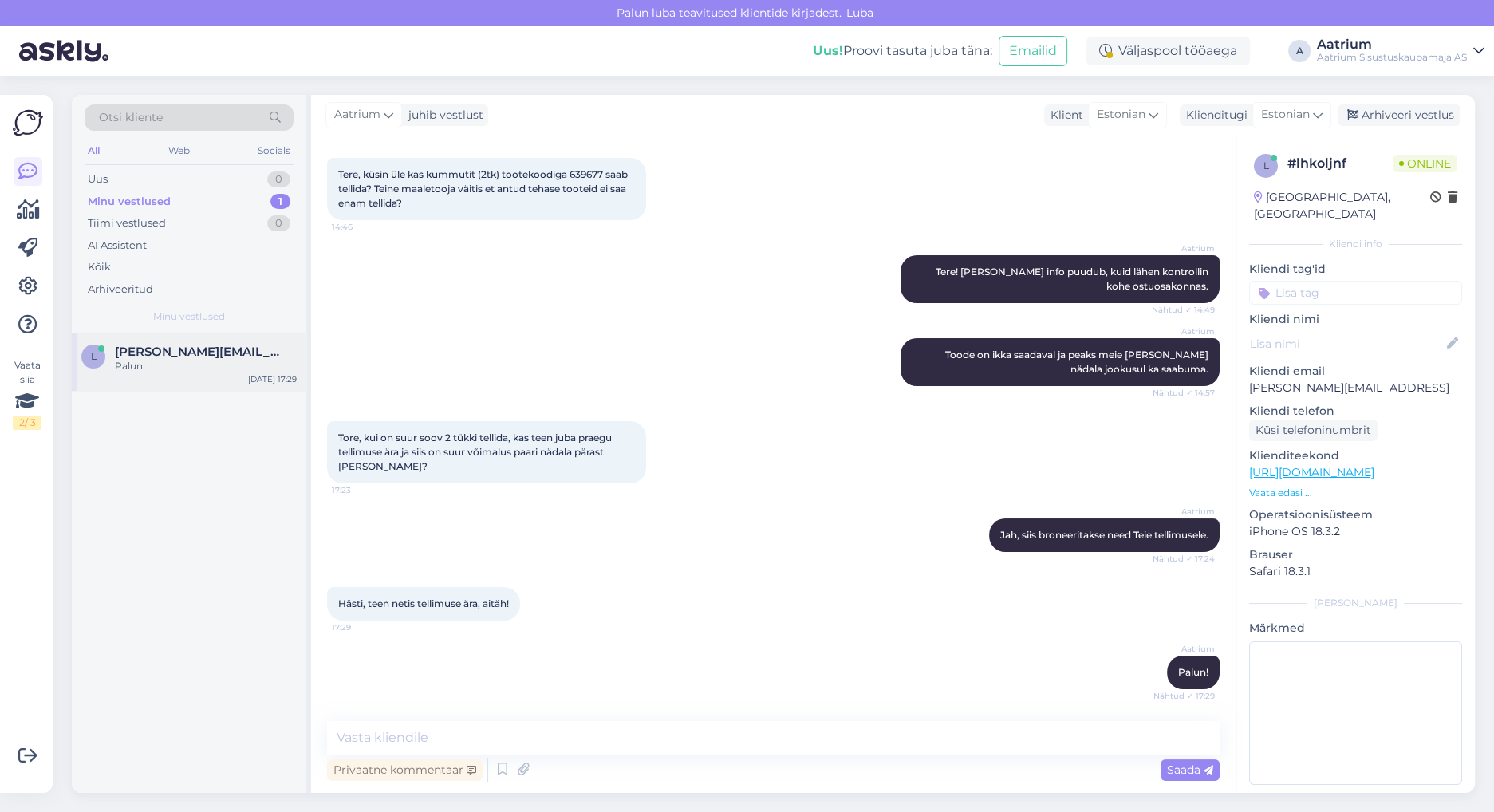
click at [153, 355] on span "[PERSON_NAME][EMAIL_ADDRESS]" at bounding box center [198, 351] width 166 height 14
